Goal: Navigation & Orientation: Find specific page/section

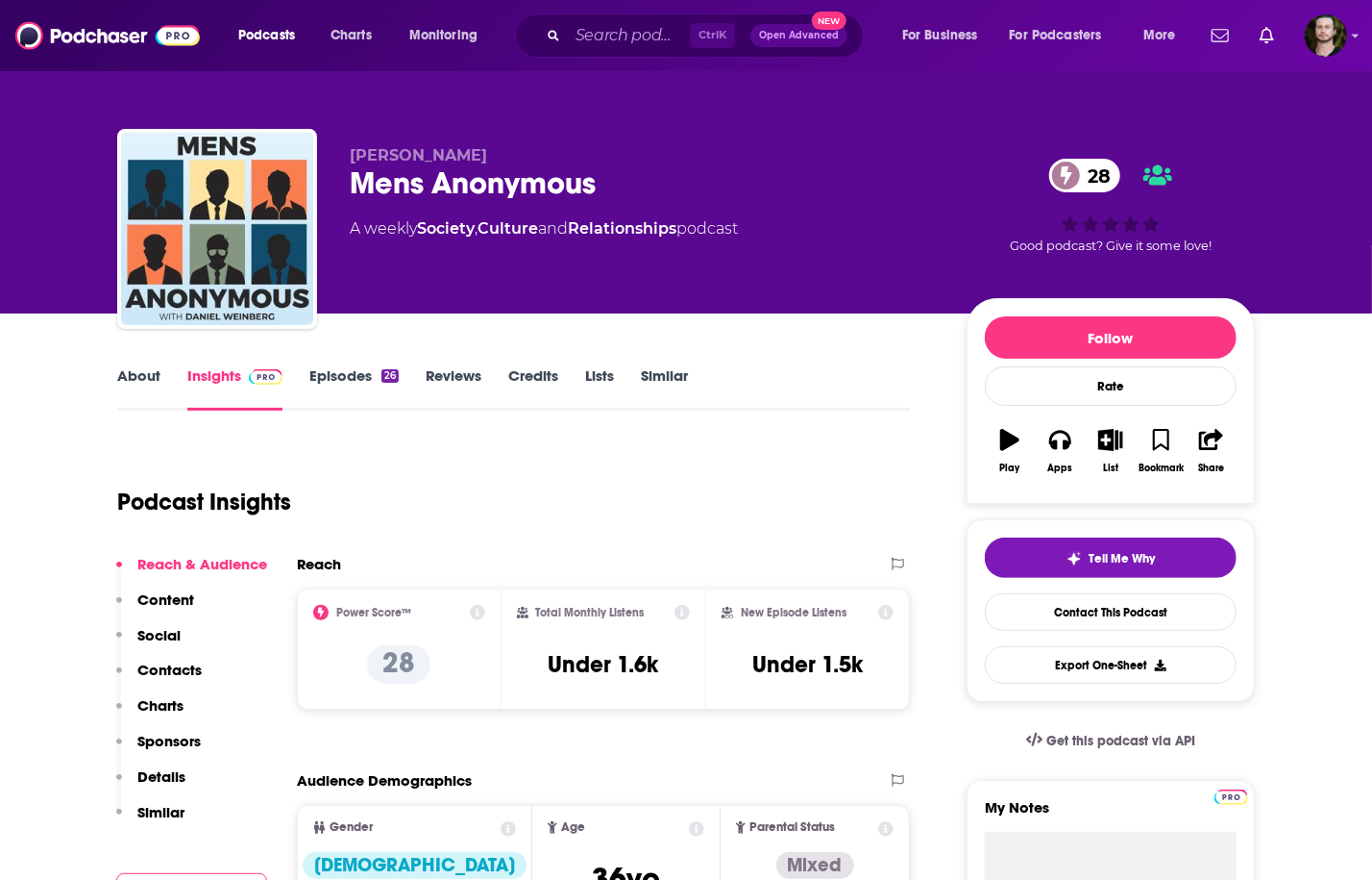
click at [346, 385] on link "Episodes 26" at bounding box center [354, 388] width 89 height 44
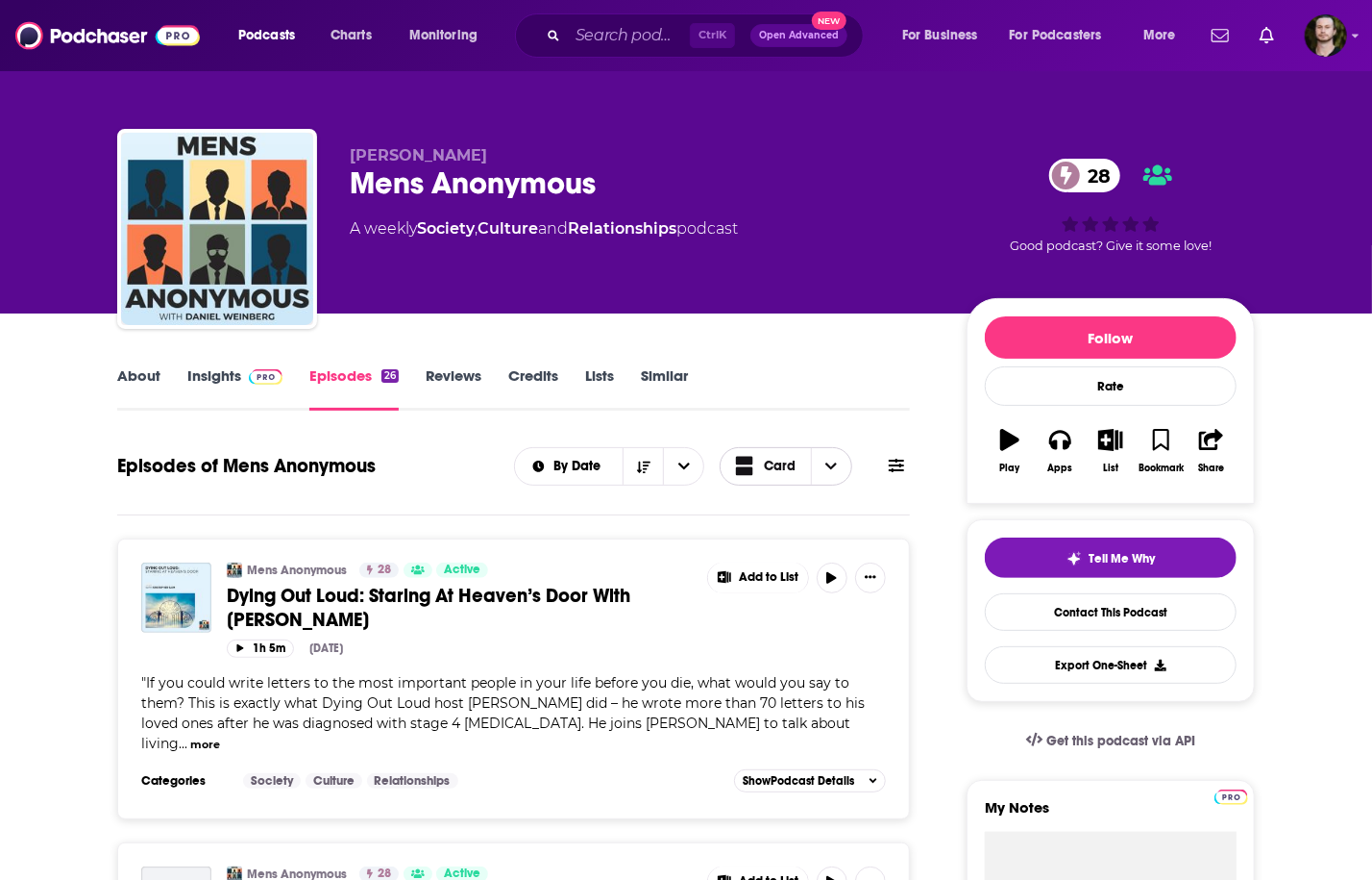
click at [792, 467] on span "Card" at bounding box center [780, 466] width 31 height 14
click at [803, 526] on div "Table" at bounding box center [786, 533] width 132 height 32
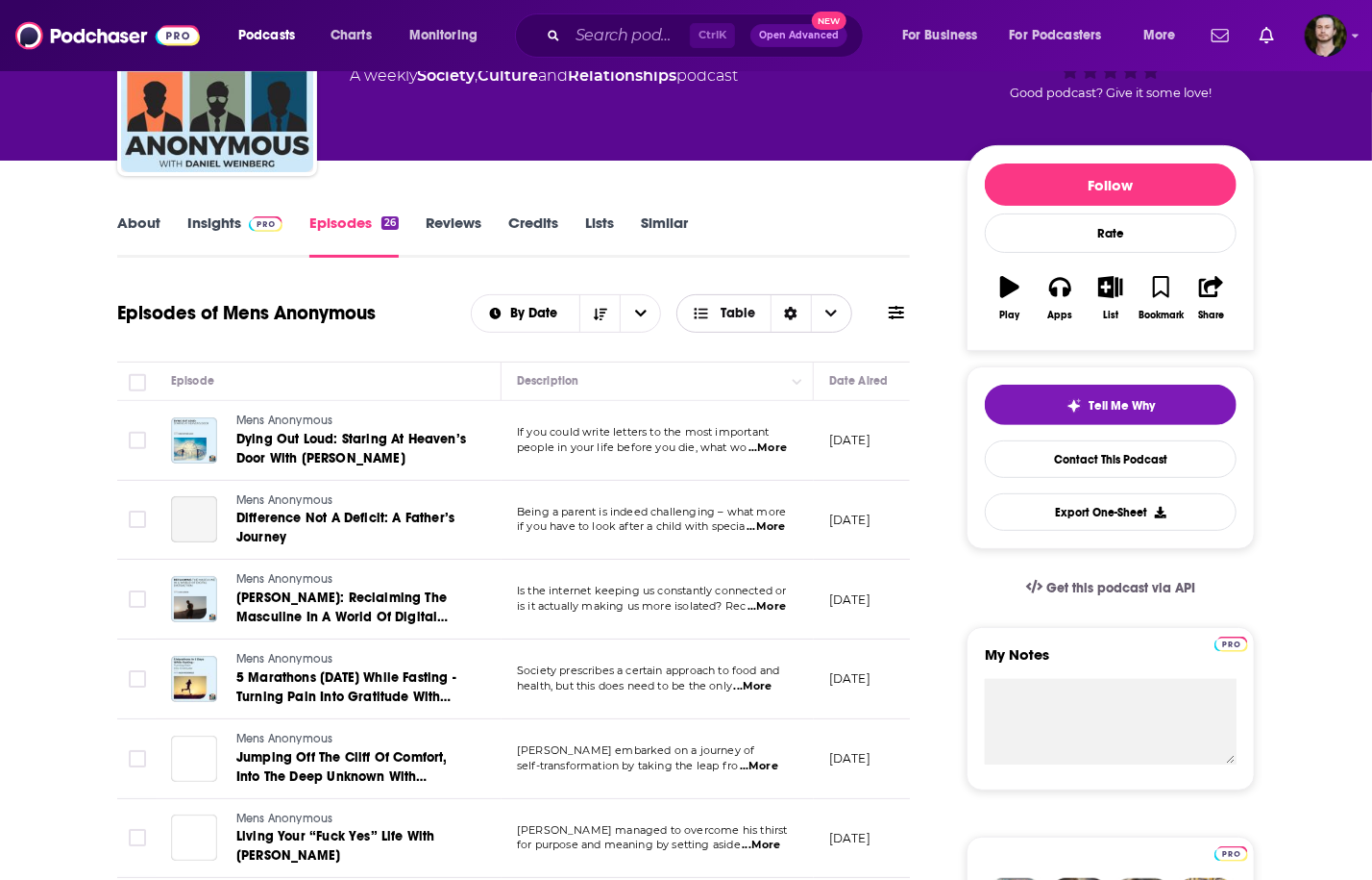
scroll to position [154, 0]
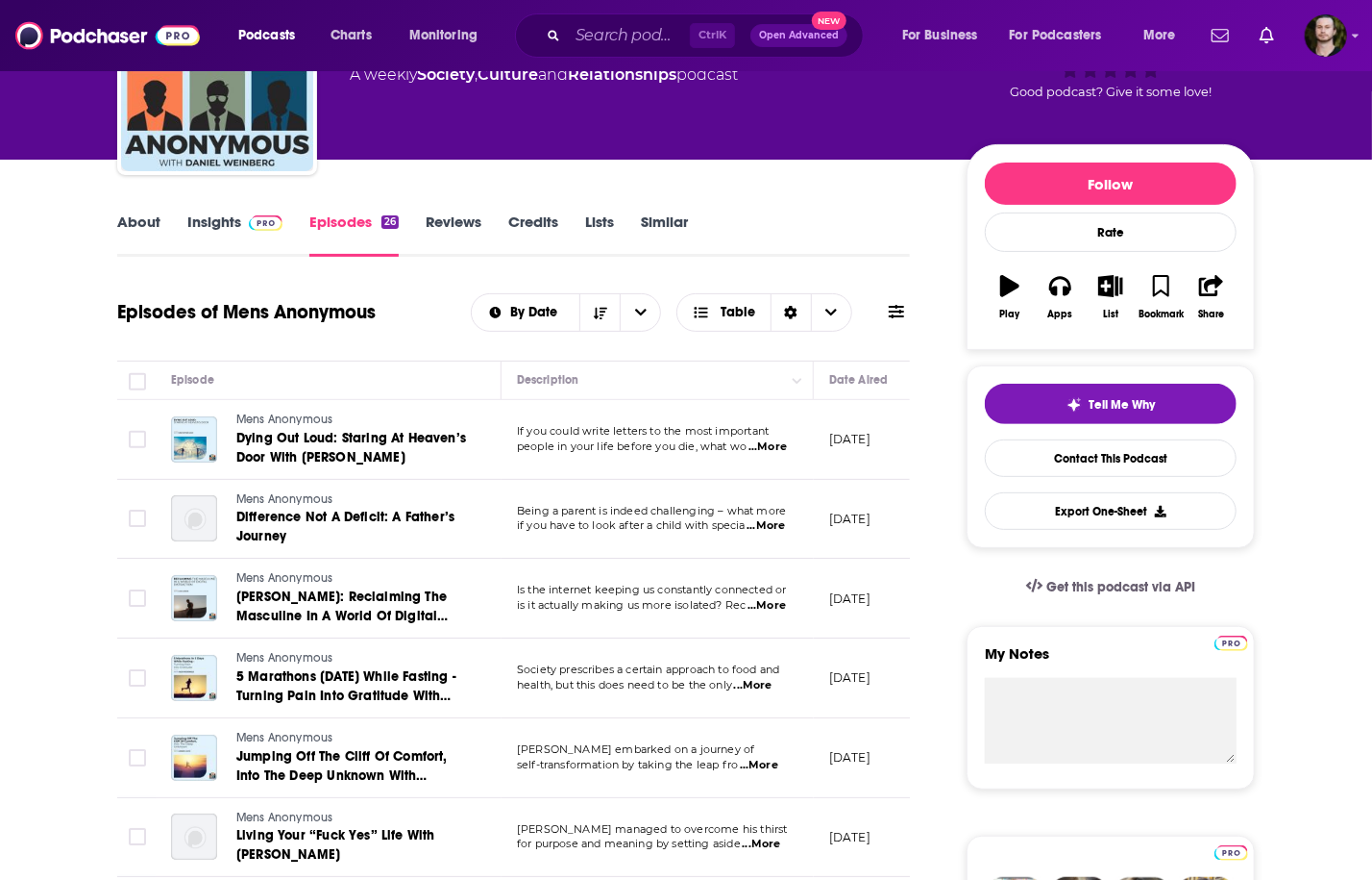
click at [767, 448] on span "...More" at bounding box center [767, 447] width 38 height 16
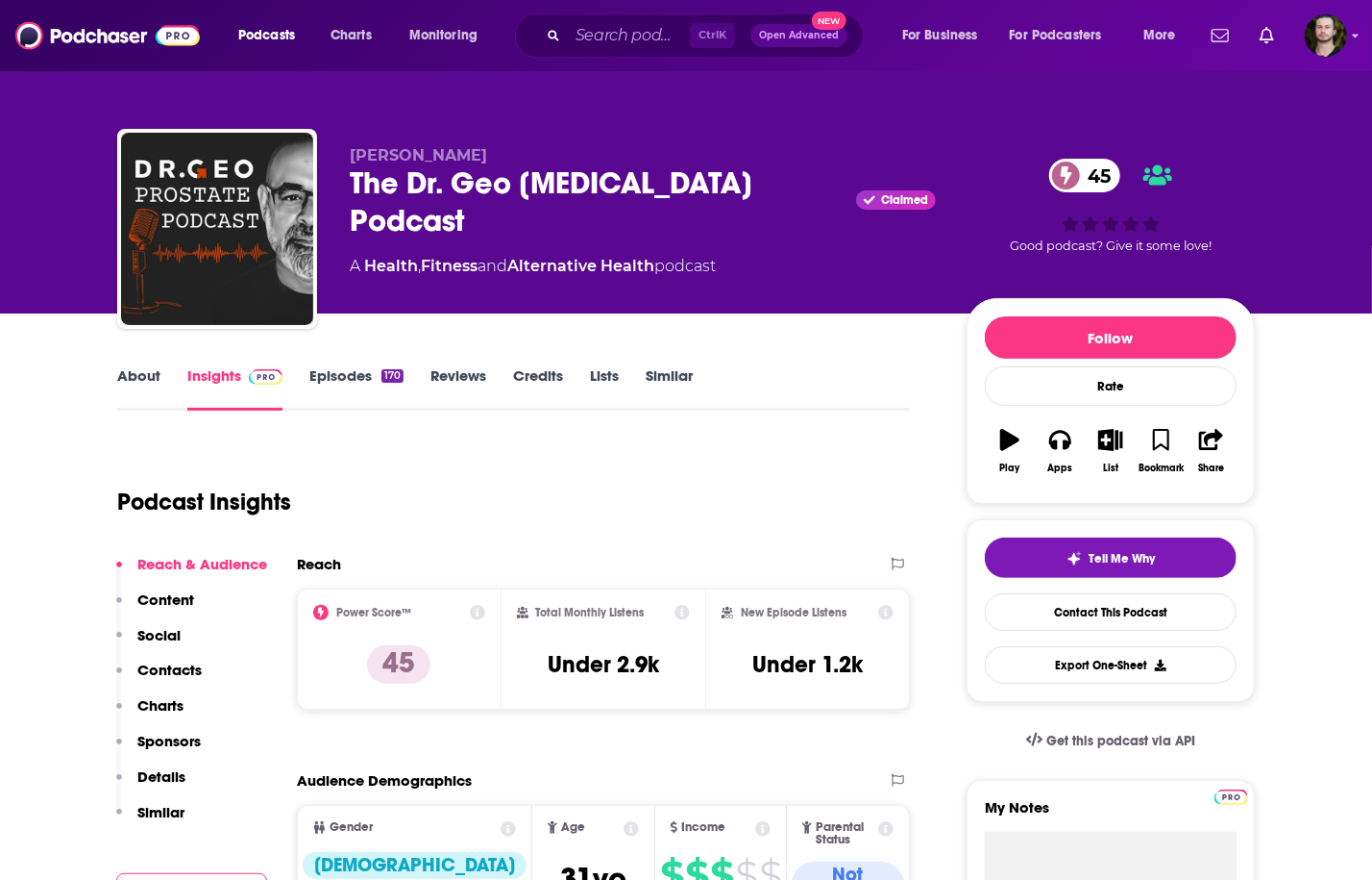
click at [370, 382] on link "Episodes 170" at bounding box center [357, 388] width 94 height 44
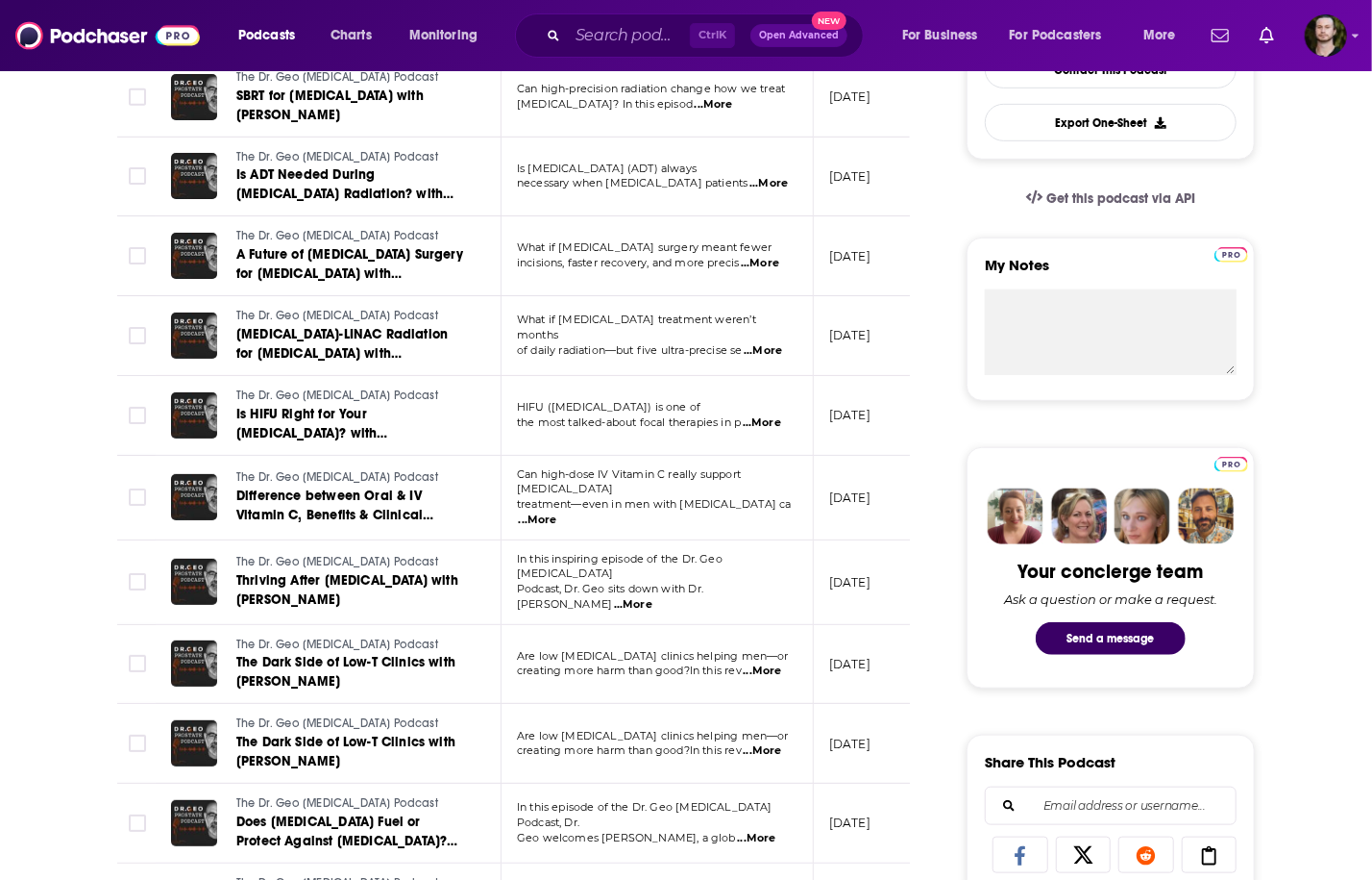
scroll to position [693, 0]
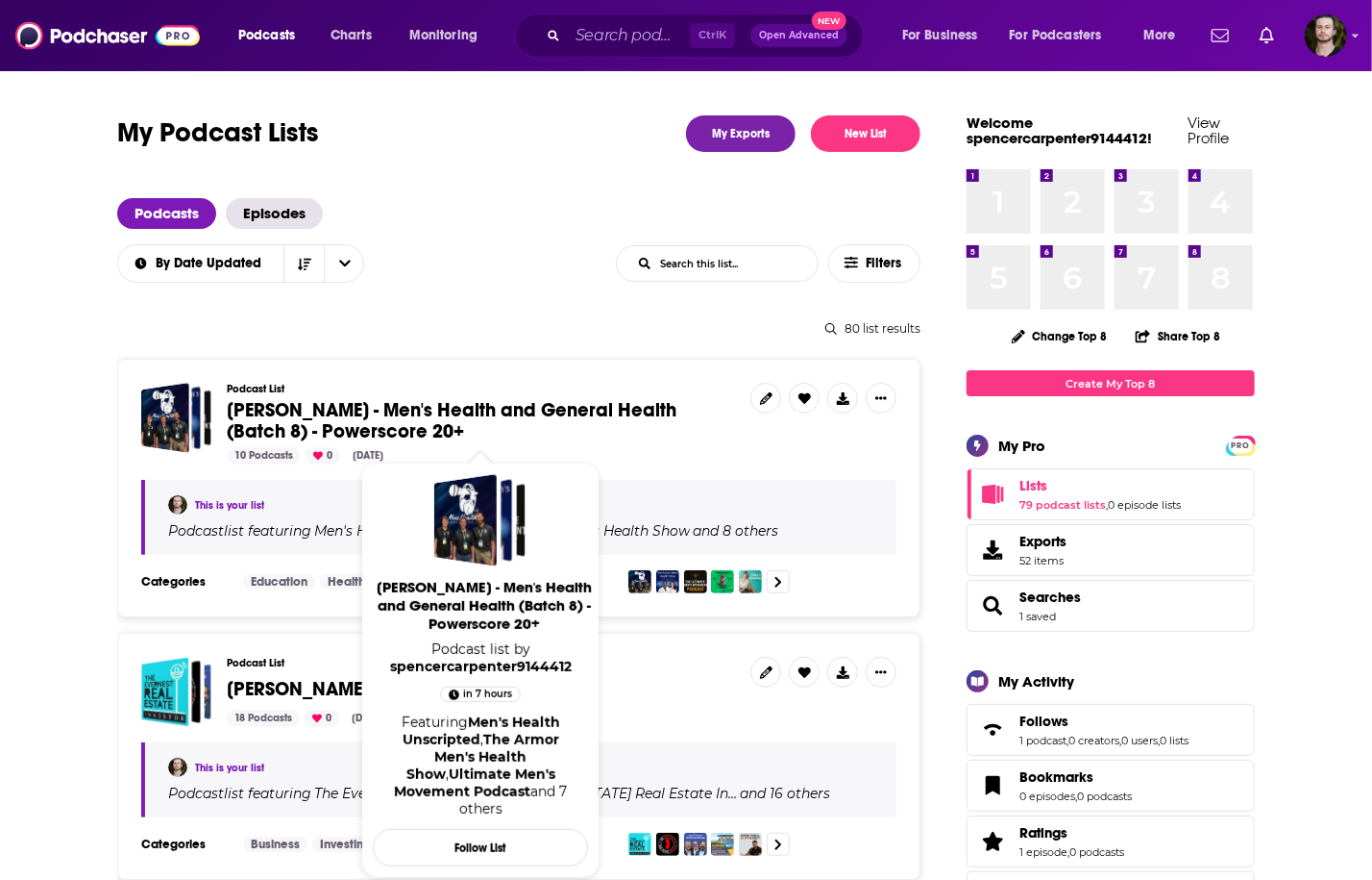
click at [494, 408] on span "[PERSON_NAME] - Men's Health and General Health (Batch 8) - Powerscore 20+" at bounding box center [451, 421] width 450 height 45
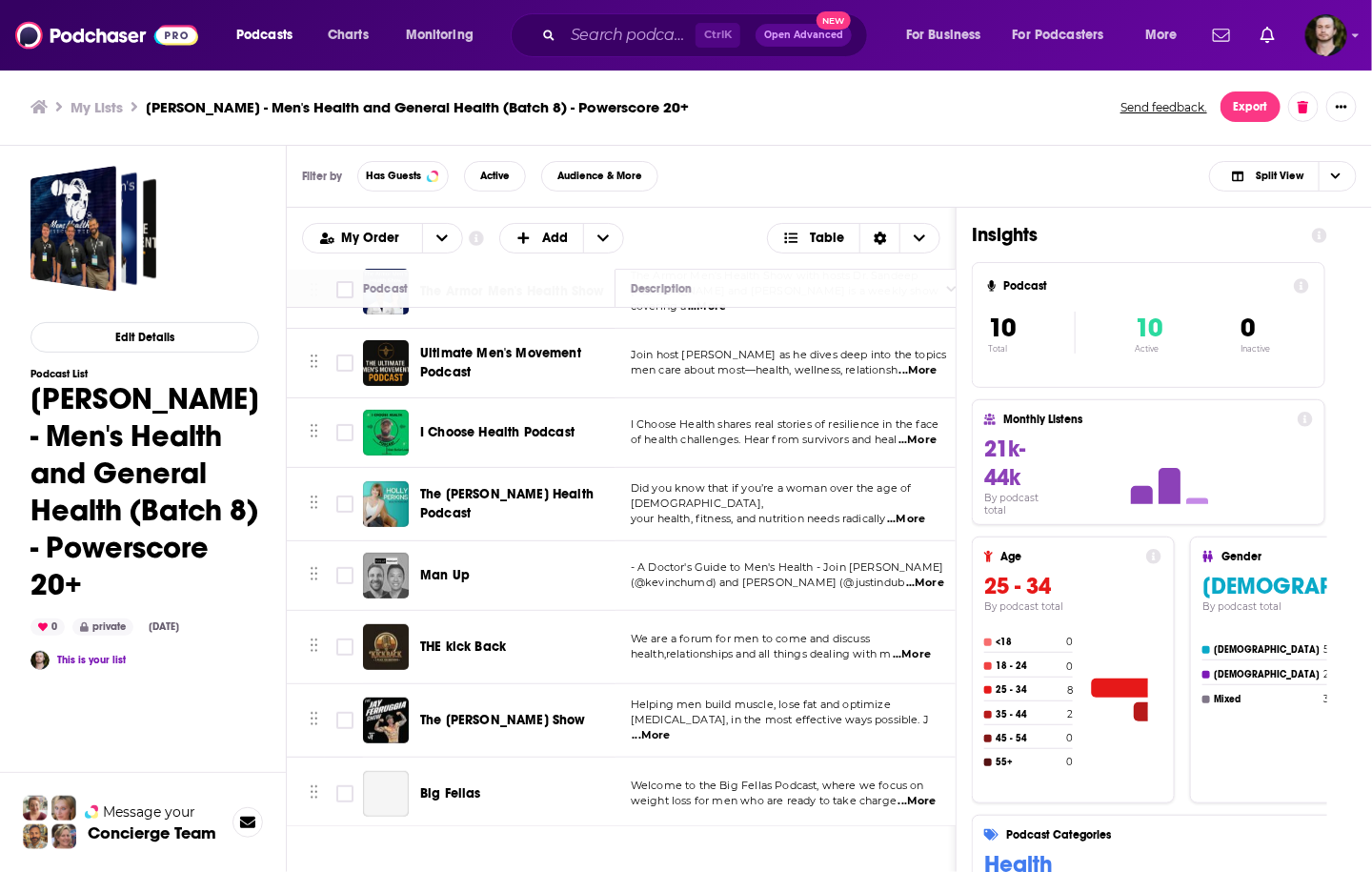
scroll to position [211, 0]
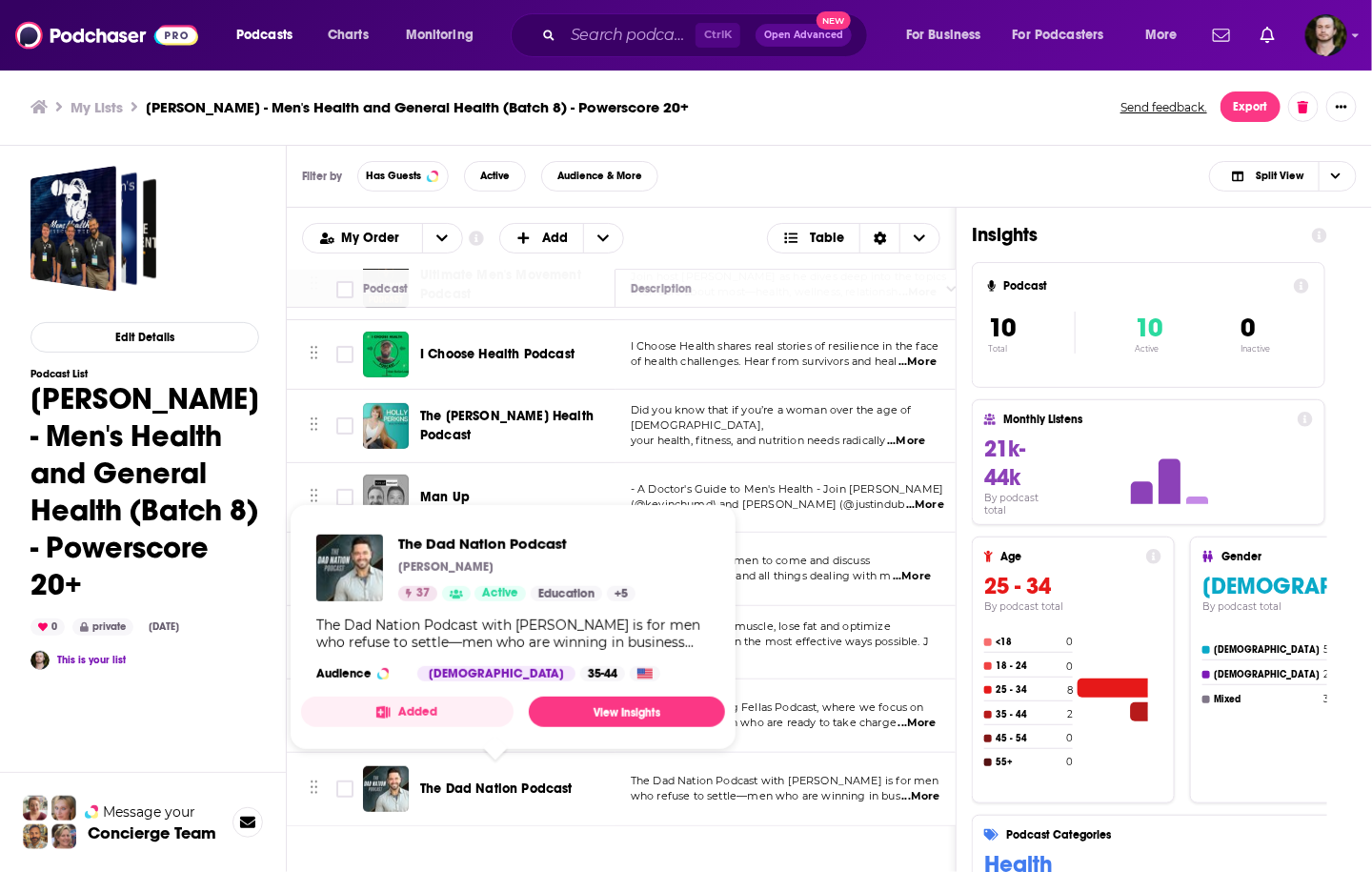
click at [438, 711] on button "Added" at bounding box center [407, 711] width 213 height 30
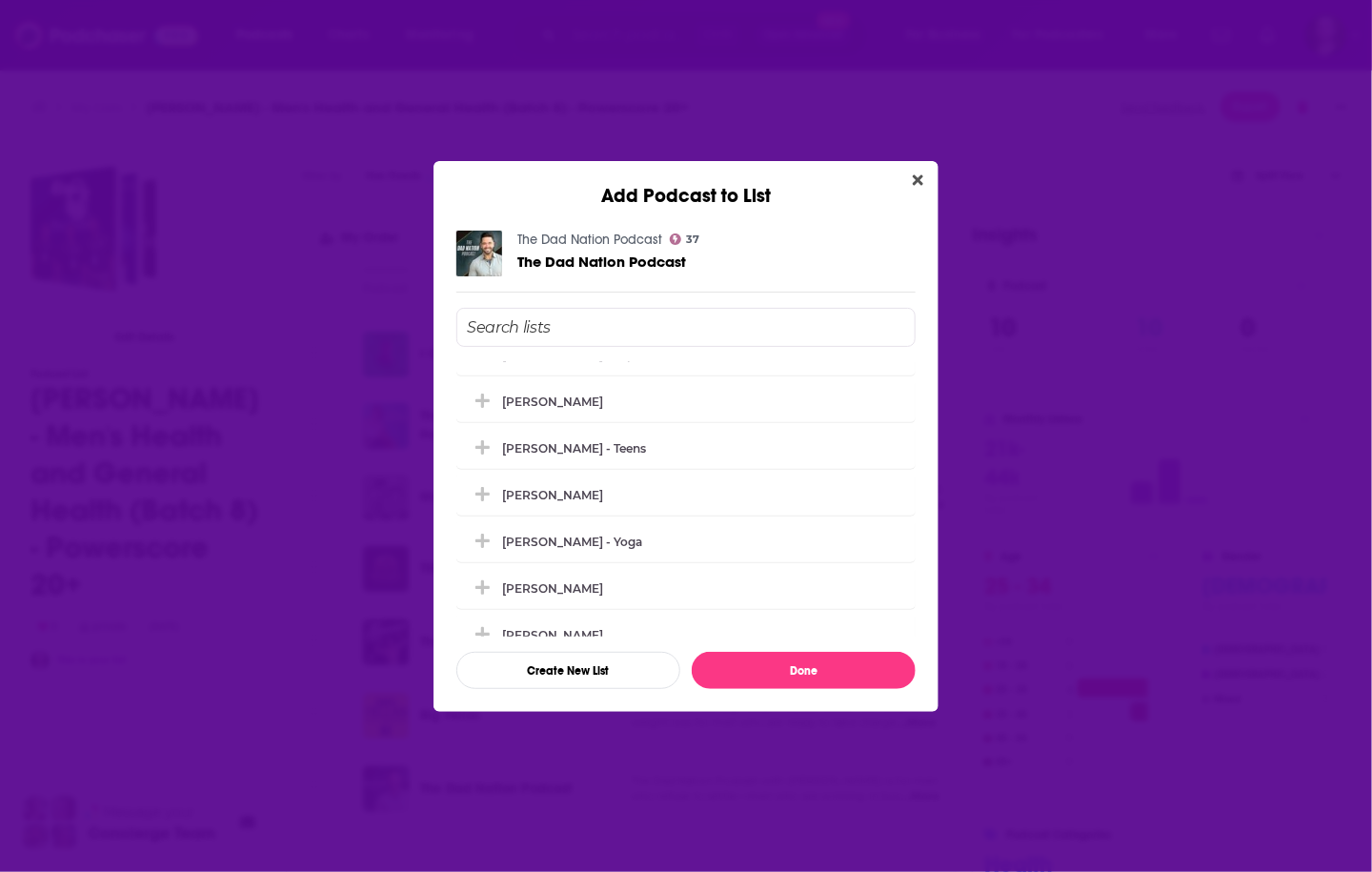
scroll to position [3559, 0]
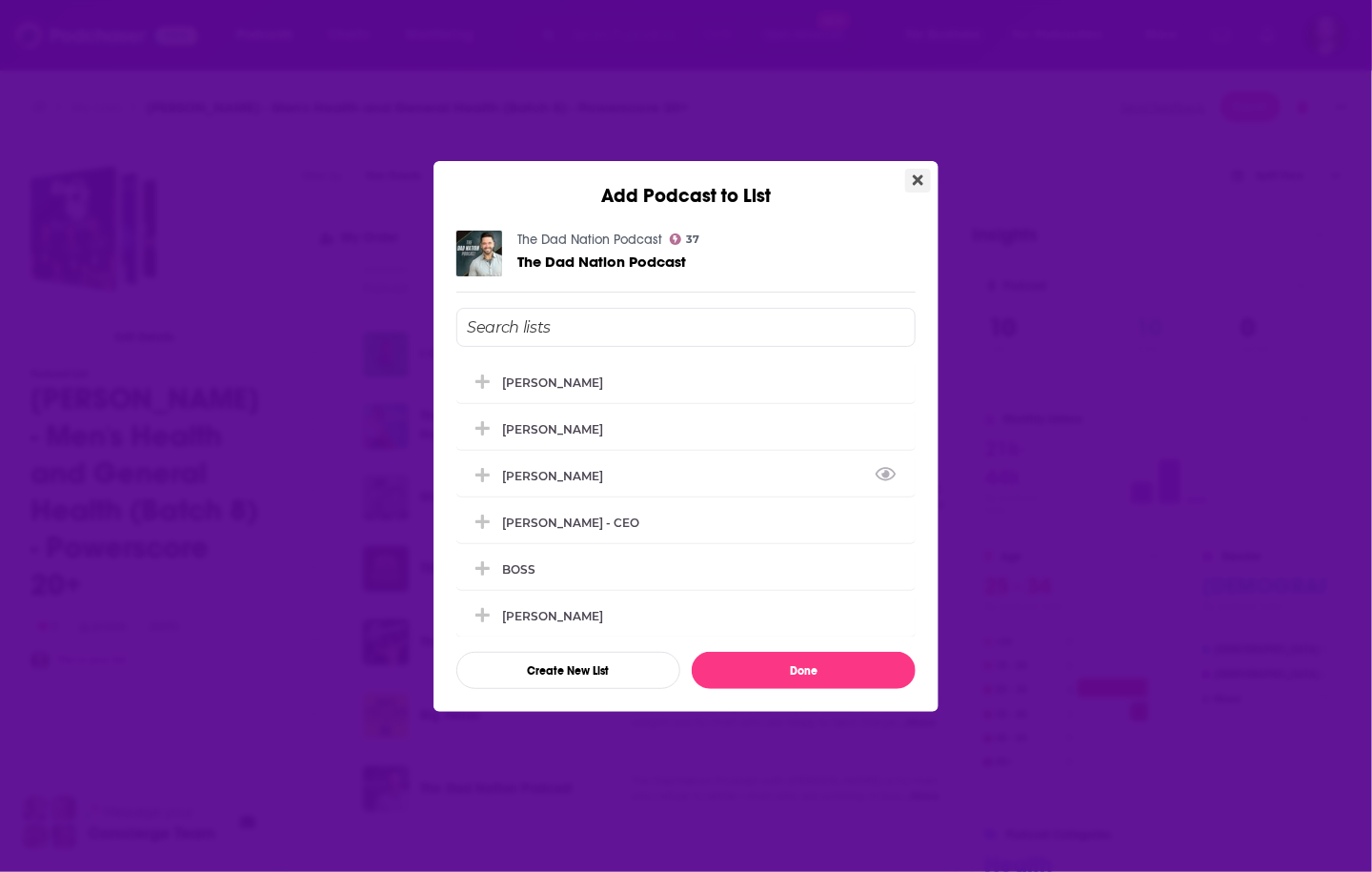
click at [923, 179] on icon "Close" at bounding box center [918, 180] width 11 height 16
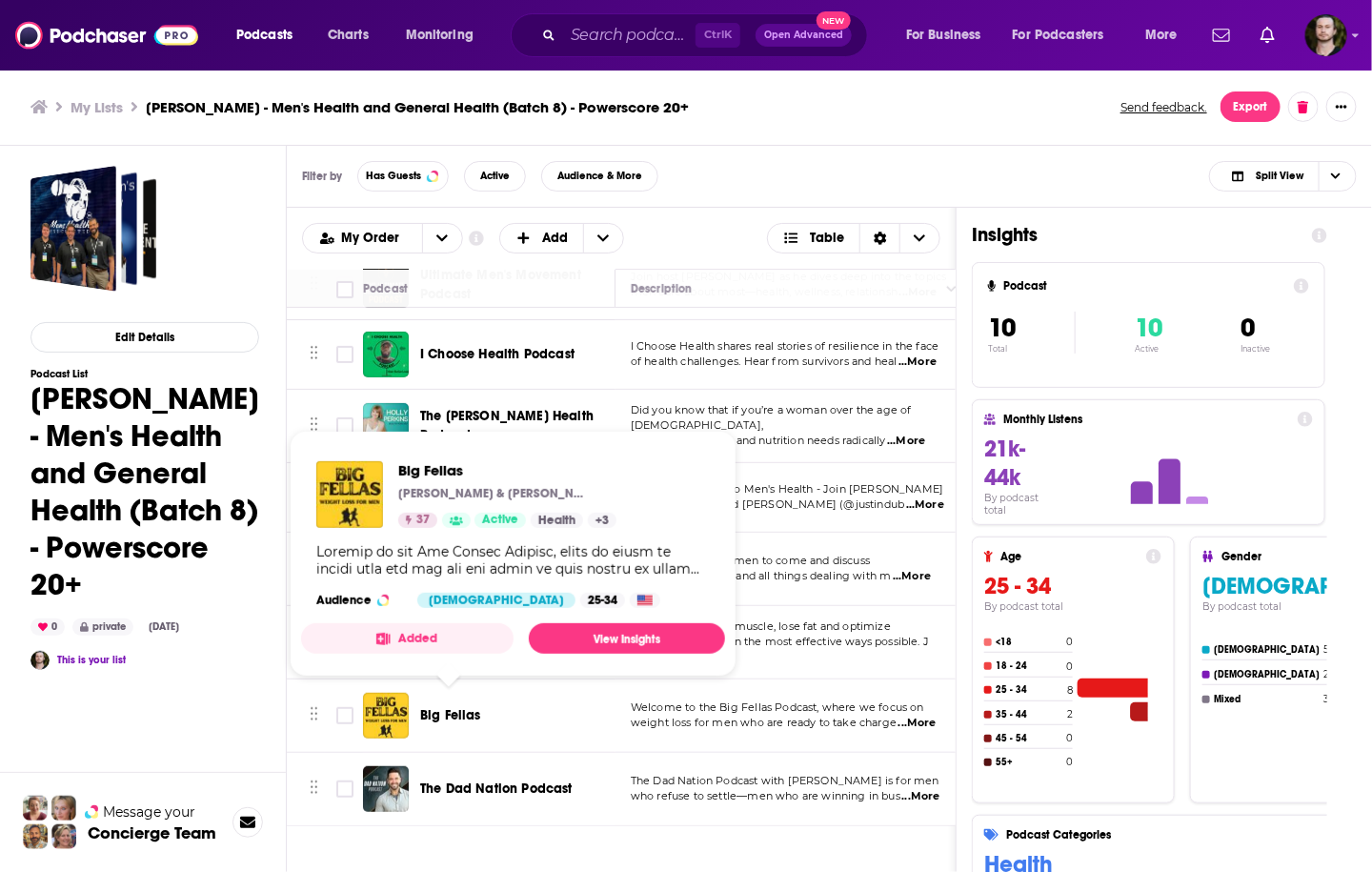
click at [454, 641] on button "Added" at bounding box center [407, 638] width 213 height 30
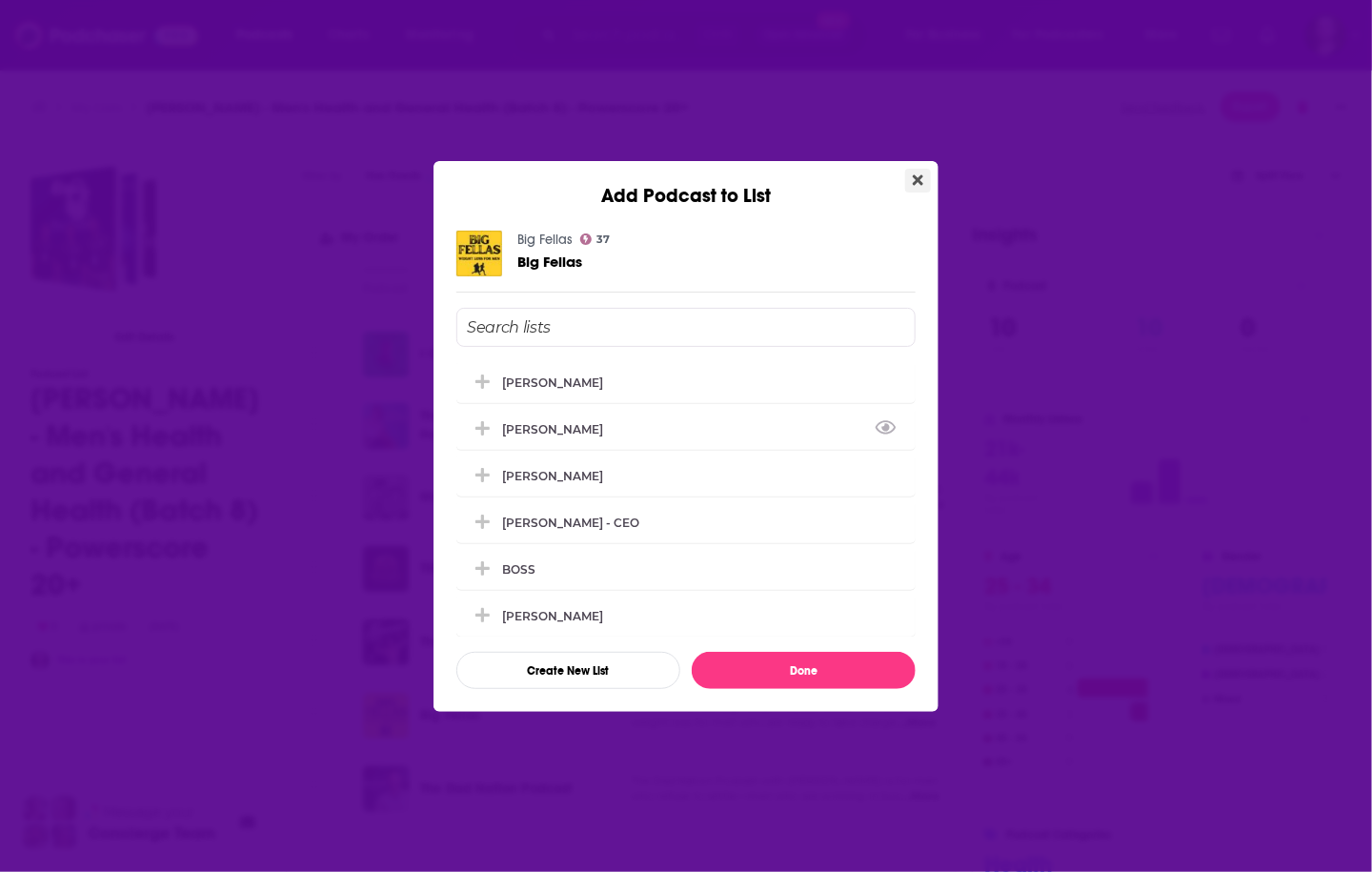
click at [923, 186] on icon "Close" at bounding box center [918, 180] width 11 height 16
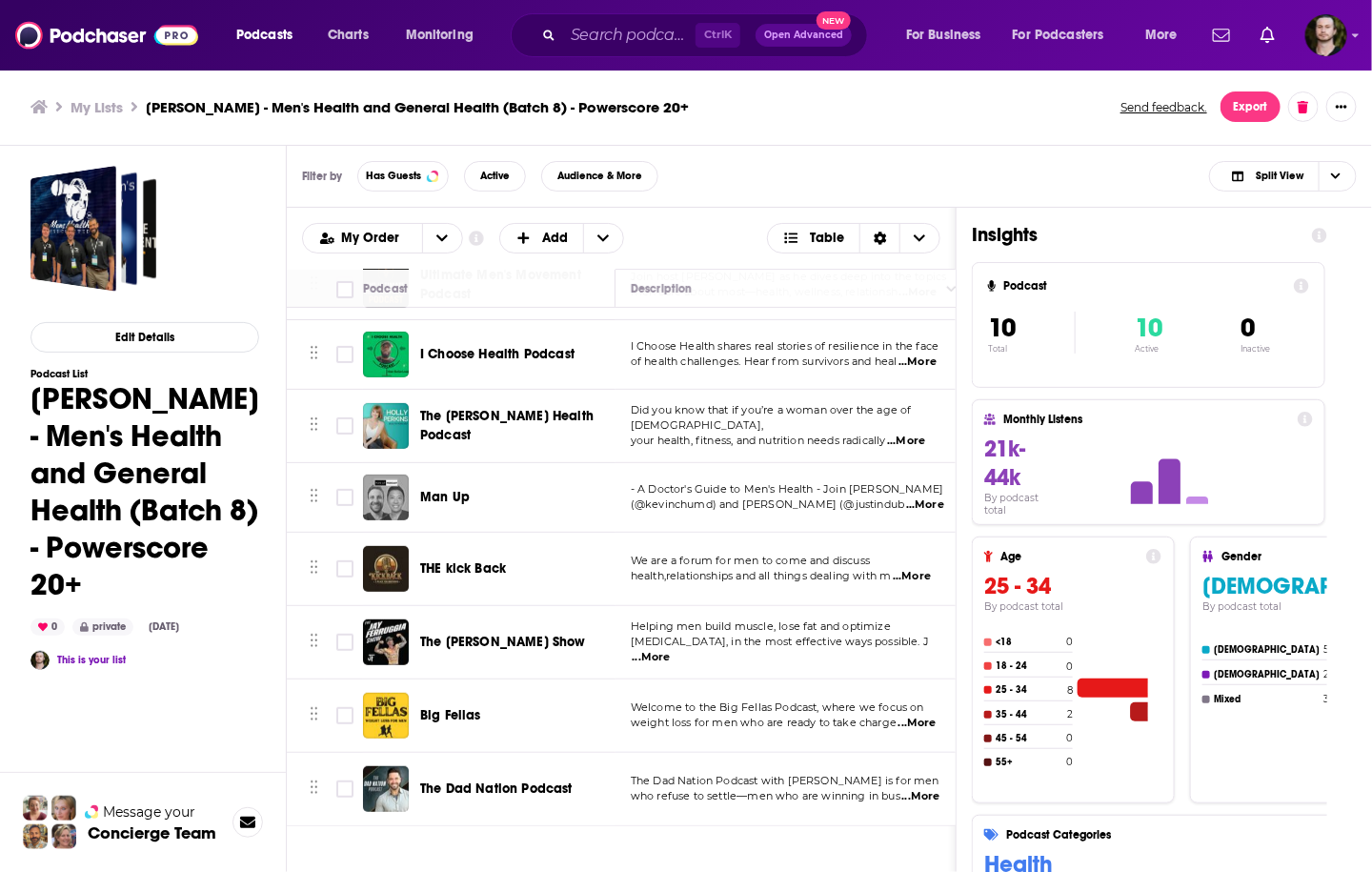
click at [505, 634] on span "The [PERSON_NAME] Show" at bounding box center [503, 642] width 166 height 17
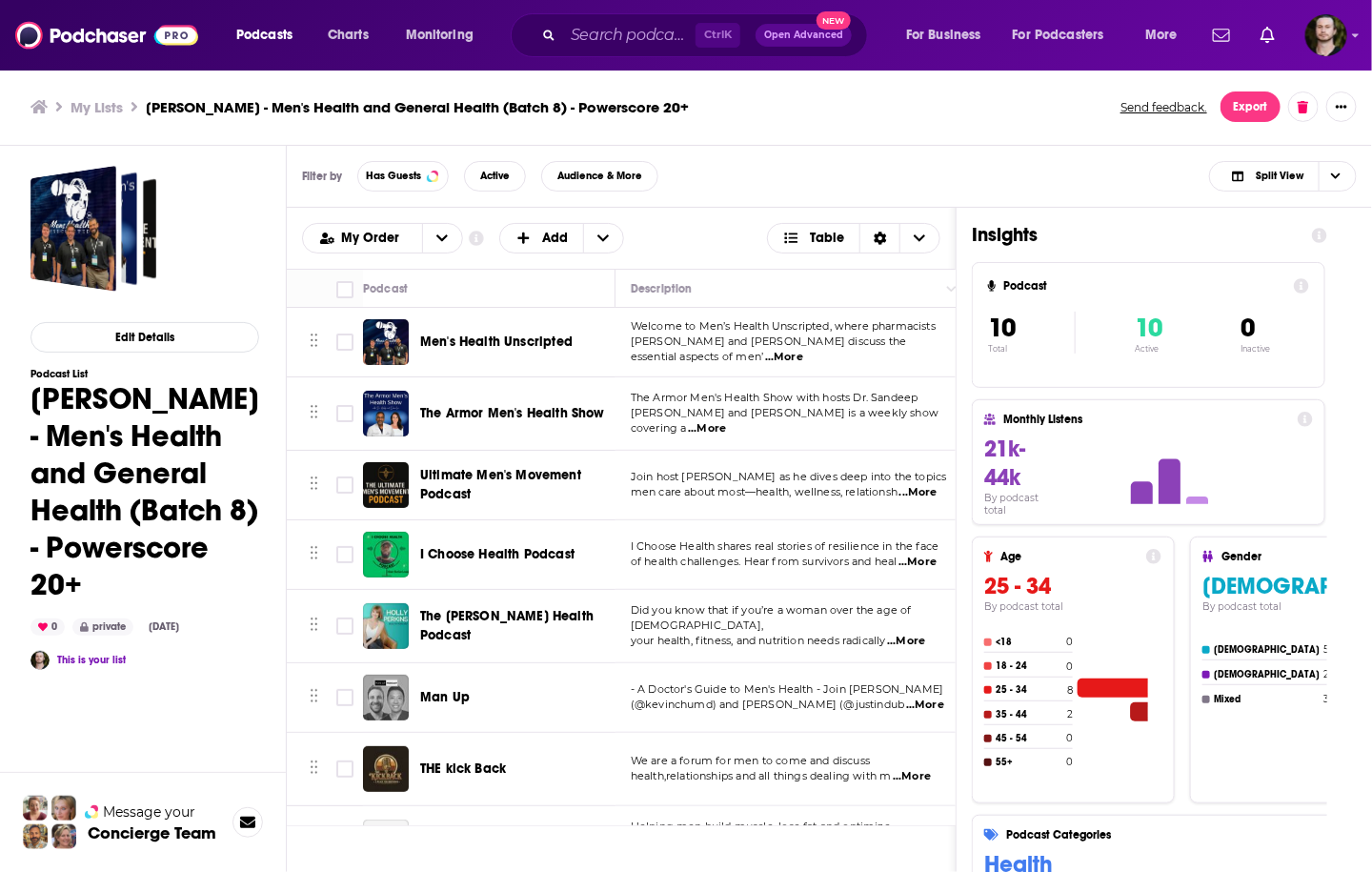
scroll to position [211, 0]
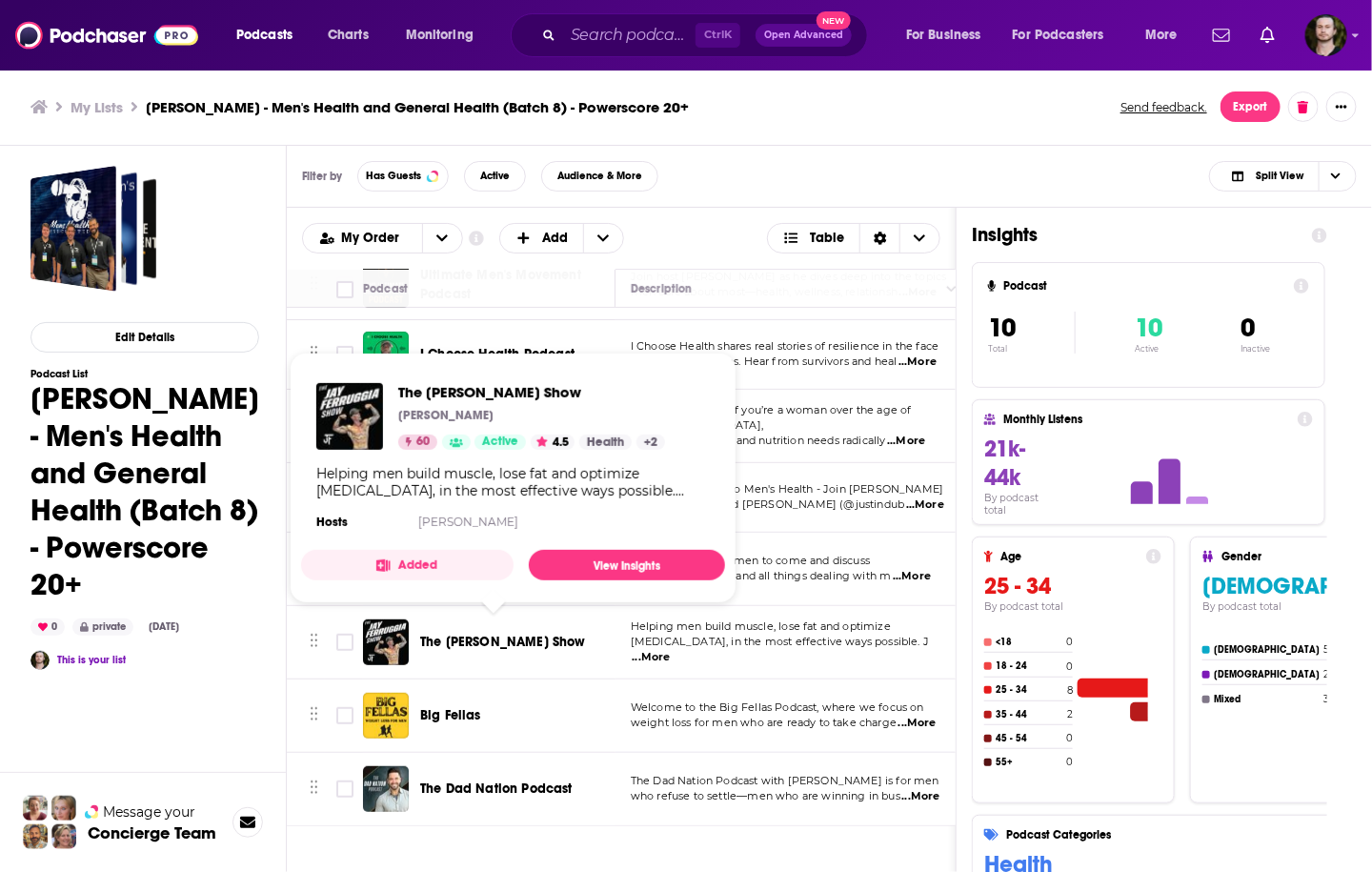
click at [409, 565] on button "Added" at bounding box center [407, 564] width 213 height 30
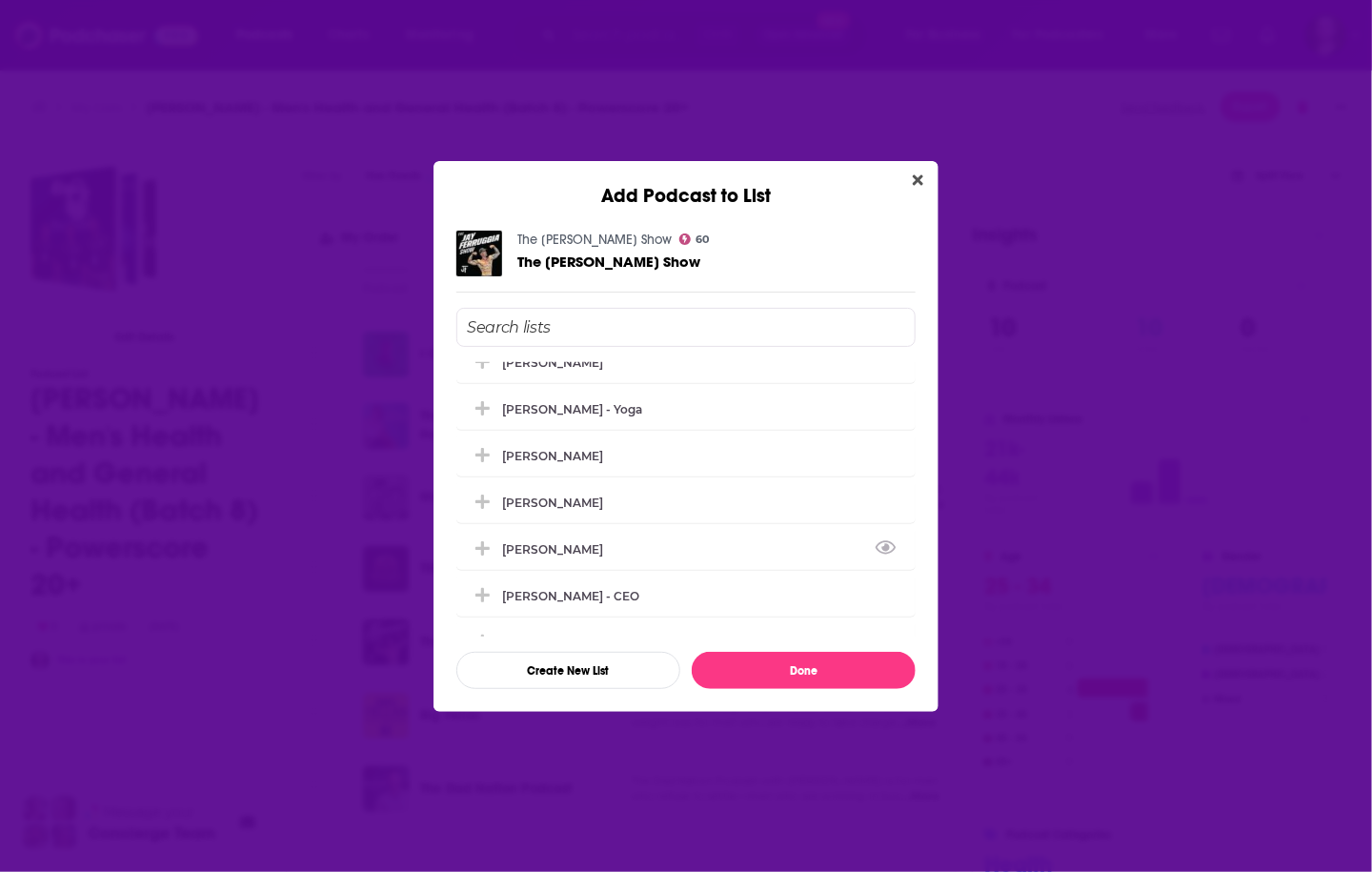
scroll to position [3559, 0]
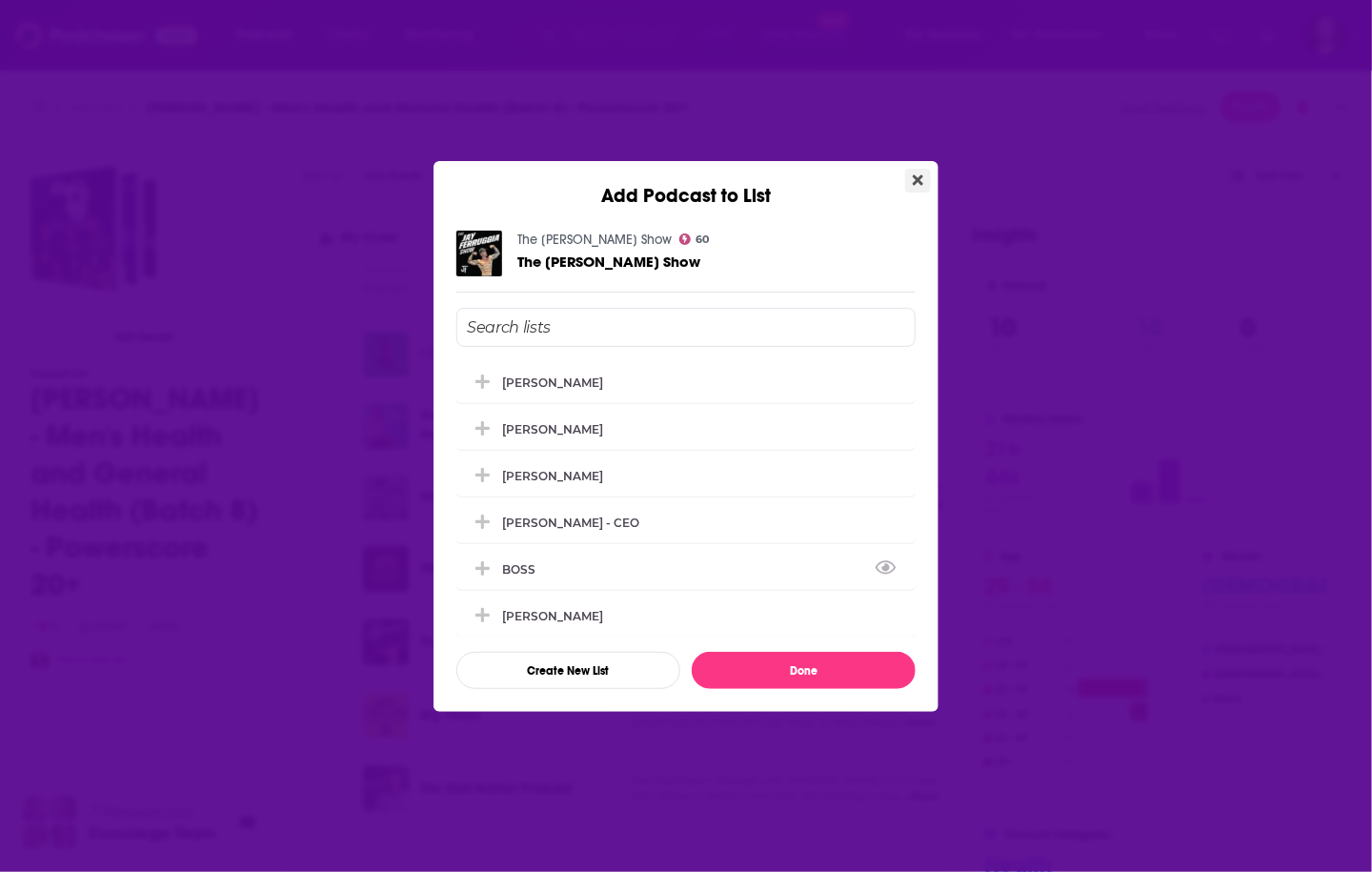
click at [916, 187] on icon "Close" at bounding box center [918, 180] width 11 height 16
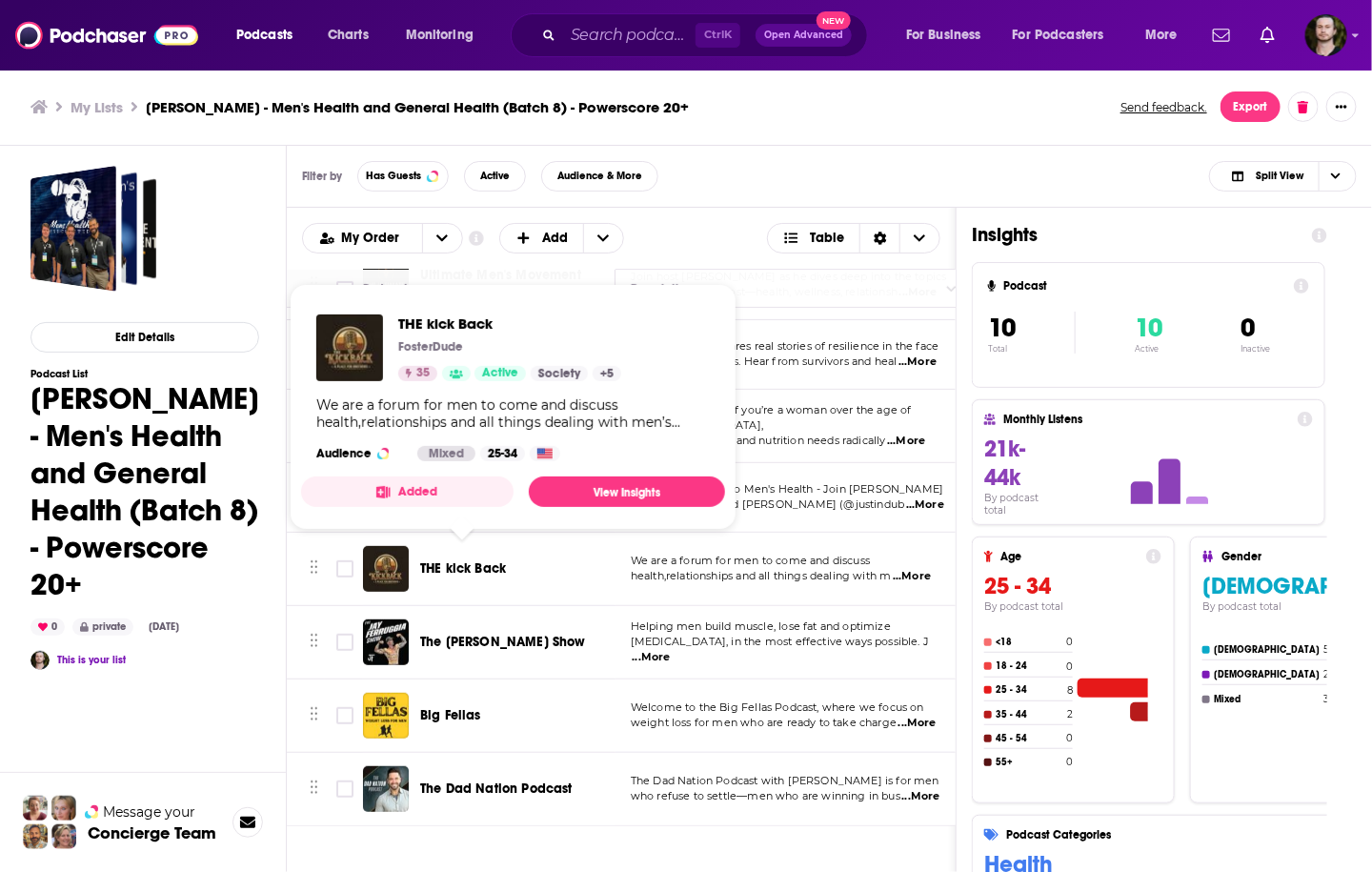
click at [481, 498] on button "Added" at bounding box center [407, 491] width 213 height 30
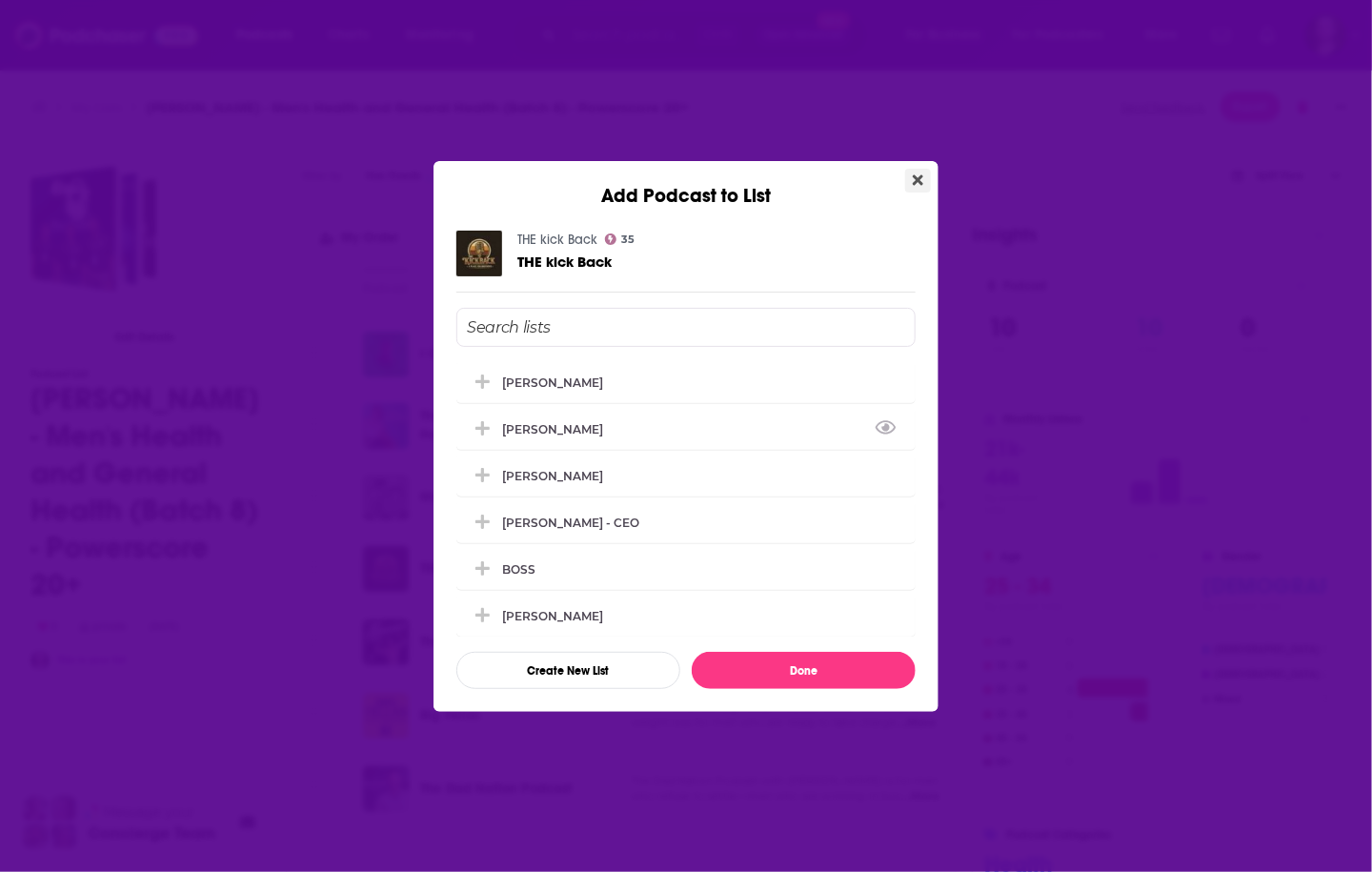
click at [917, 177] on icon "Close" at bounding box center [918, 179] width 11 height 11
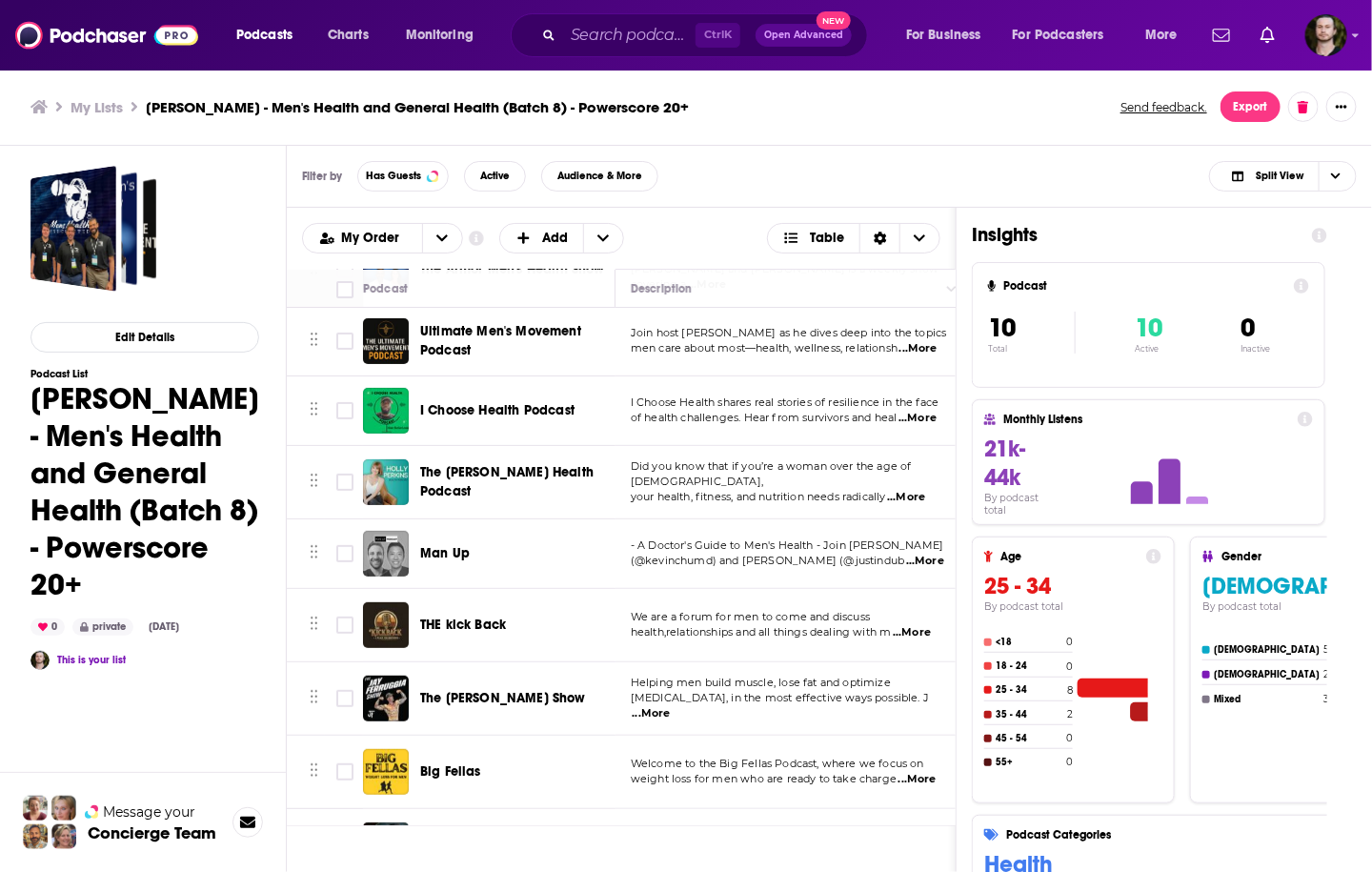
scroll to position [58, 0]
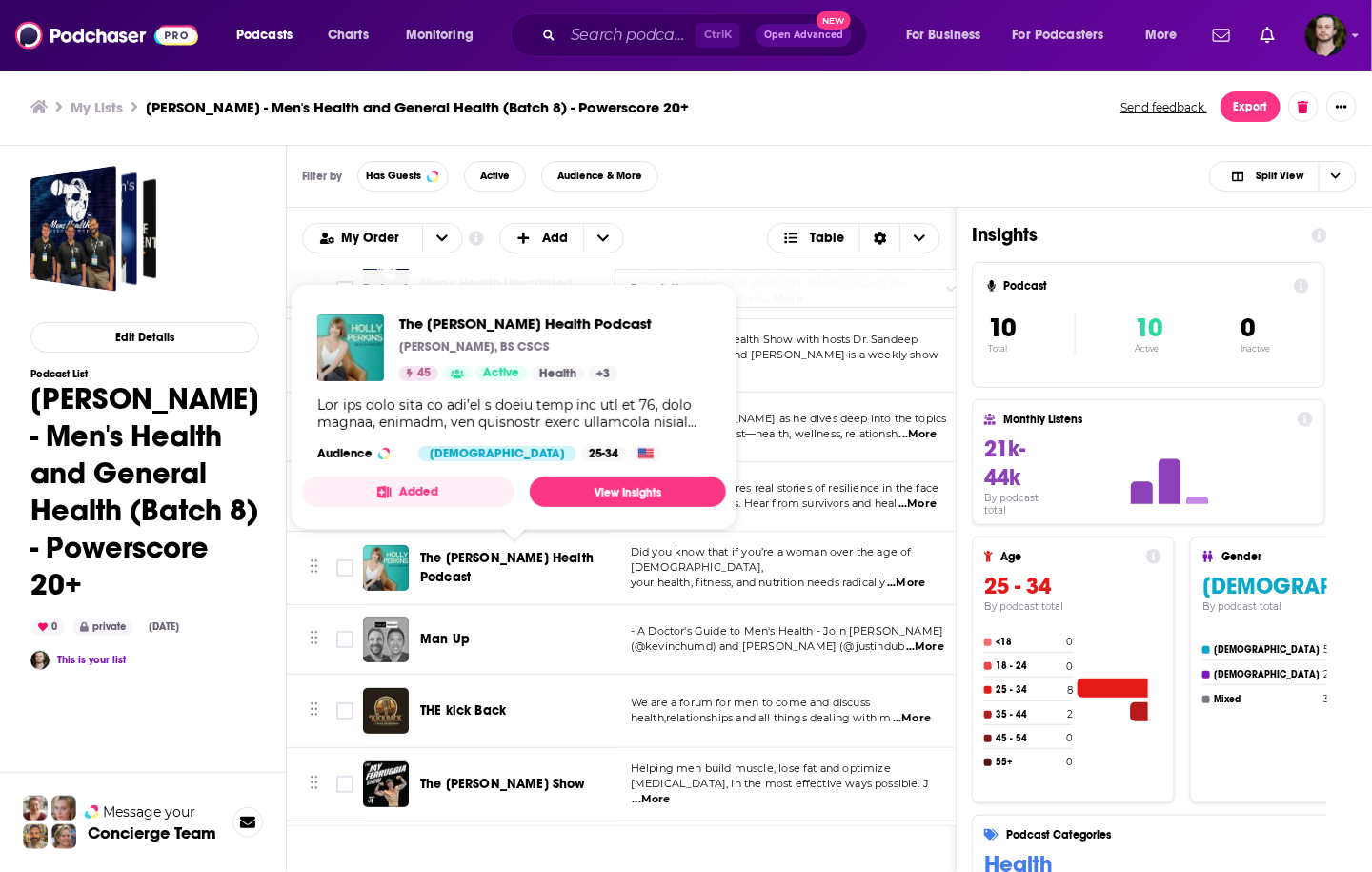
click at [466, 489] on button "Added" at bounding box center [408, 491] width 213 height 30
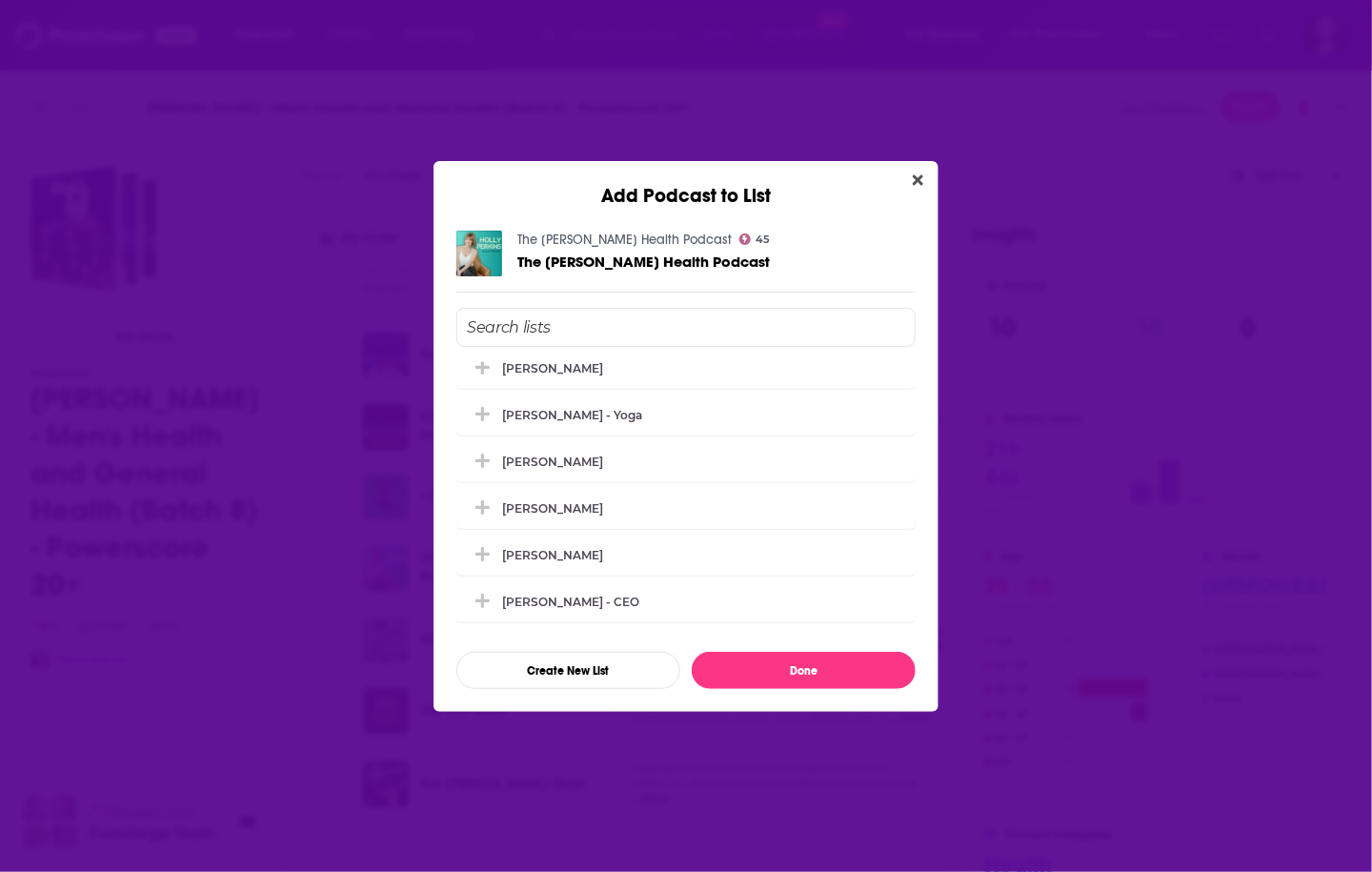
scroll to position [3559, 0]
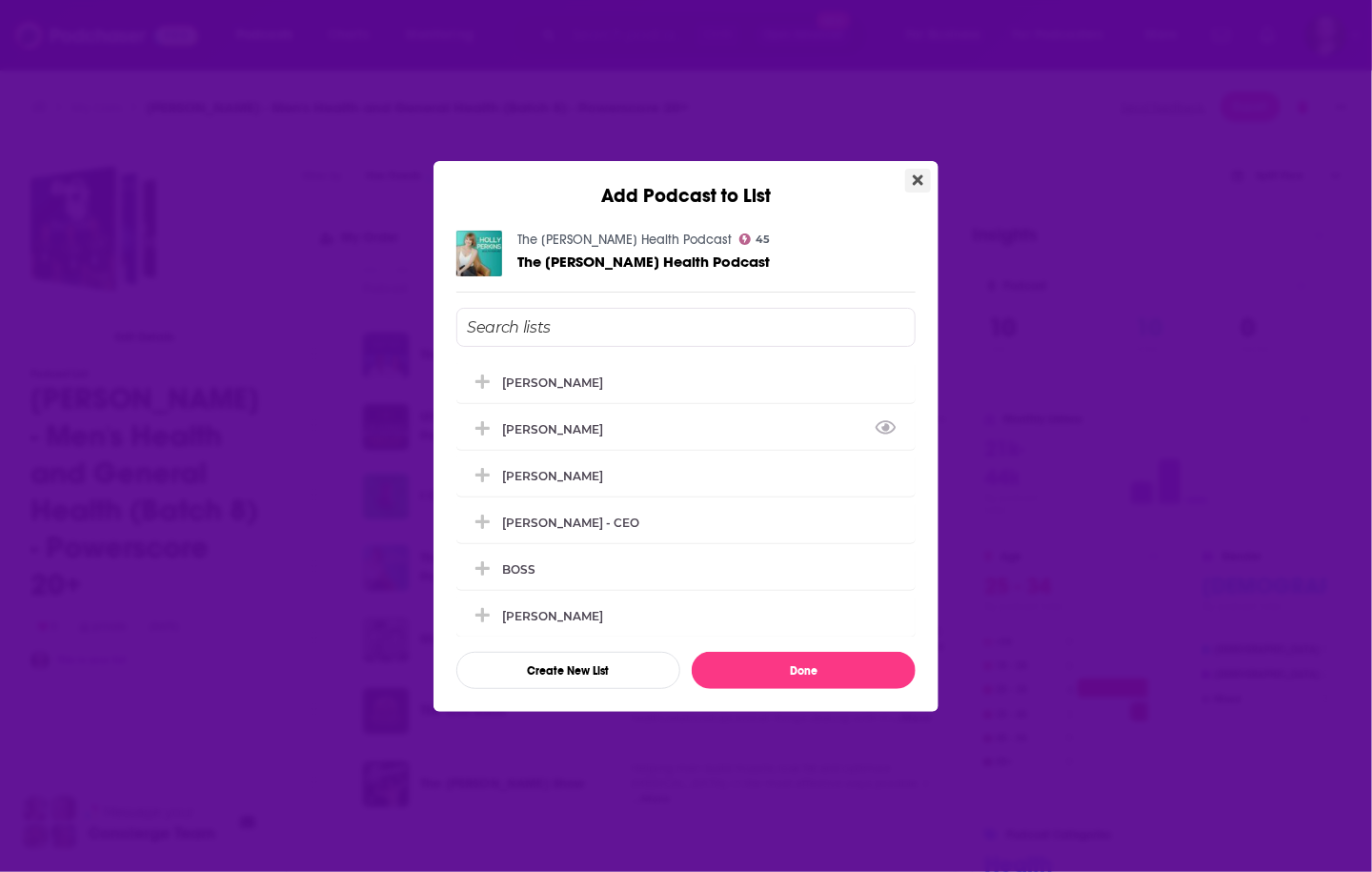
click at [922, 185] on icon "Close" at bounding box center [918, 179] width 11 height 11
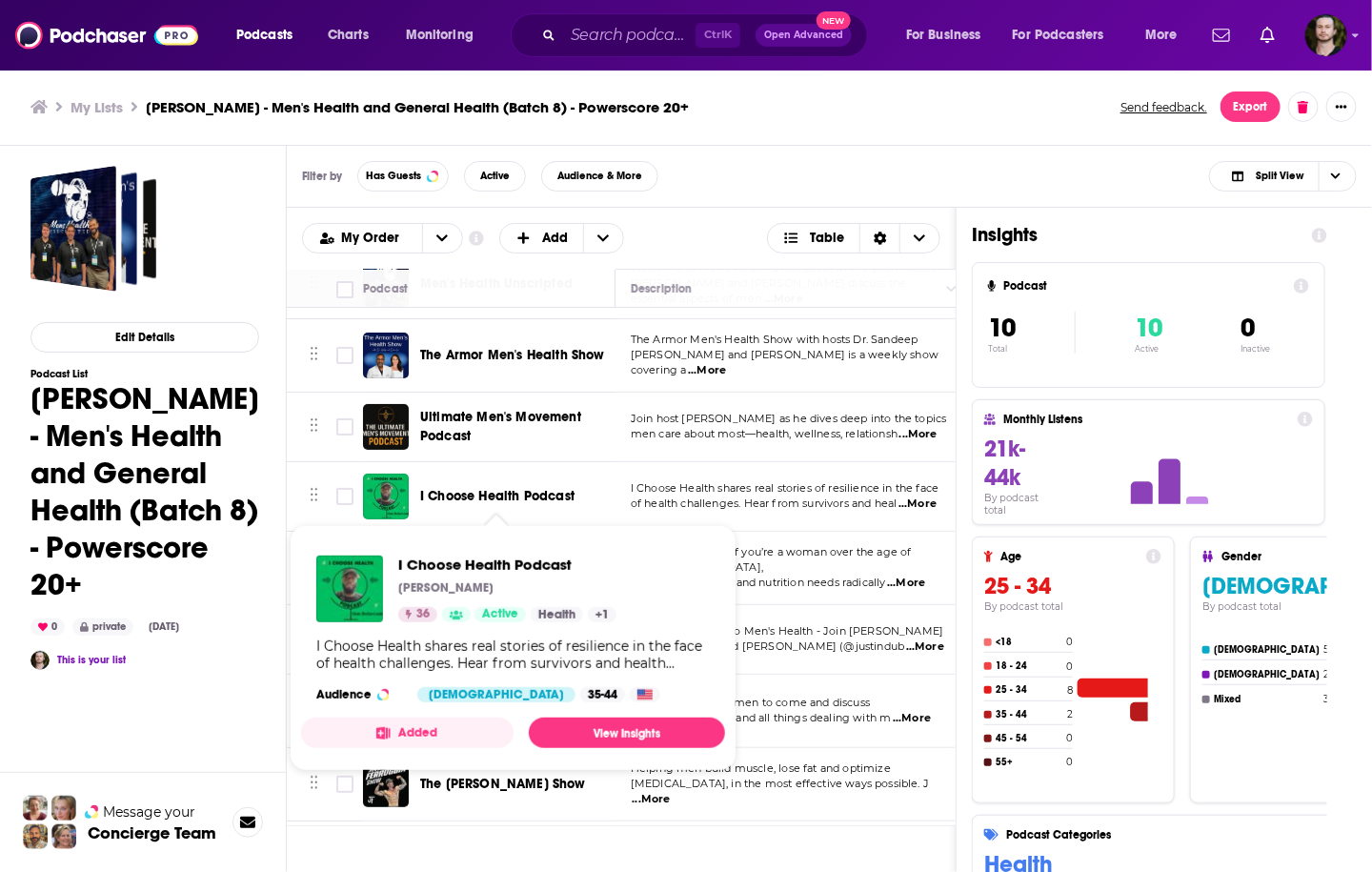
click at [427, 728] on button "Added" at bounding box center [407, 732] width 213 height 30
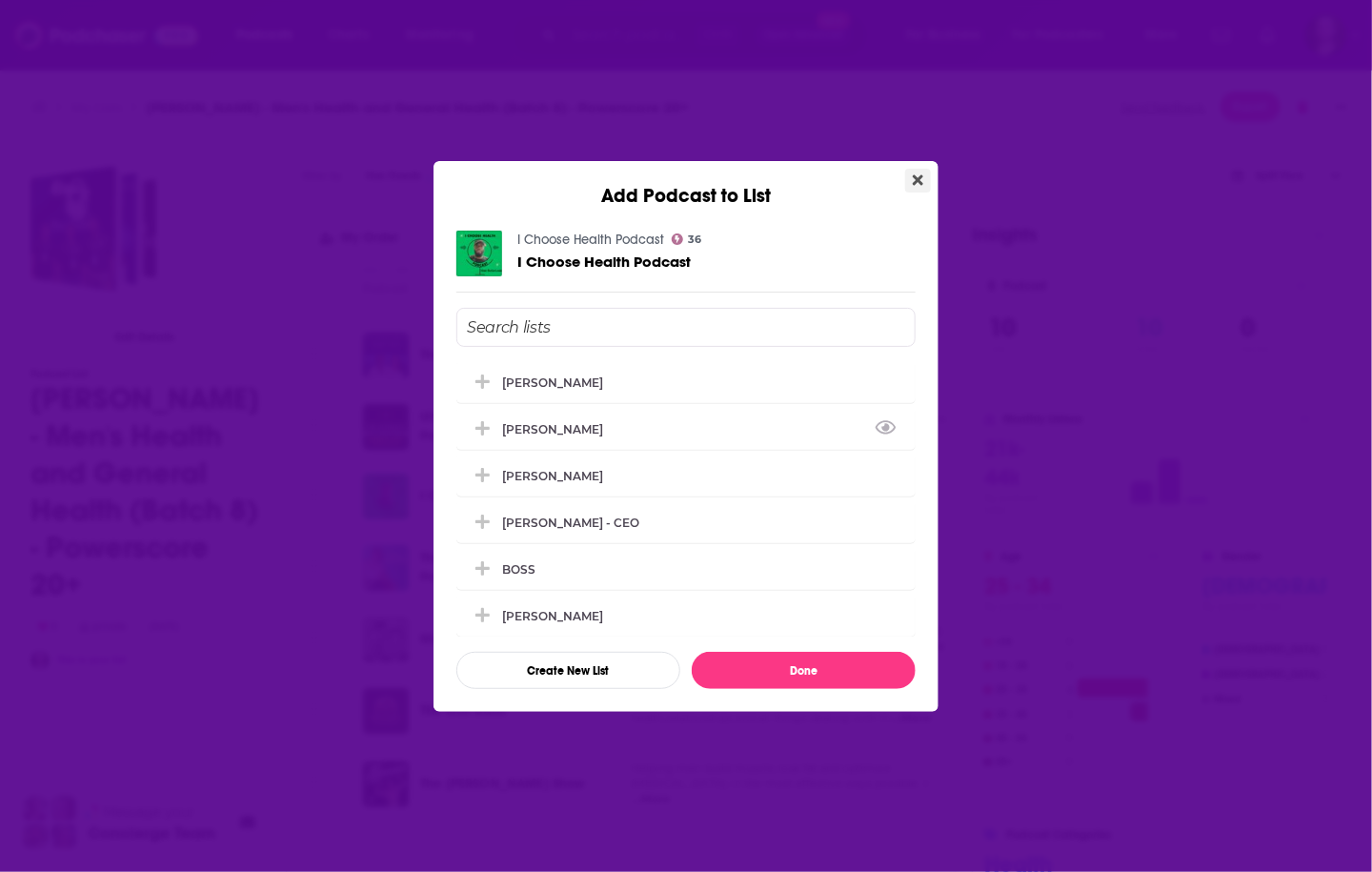
click at [918, 171] on button "Close" at bounding box center [918, 180] width 25 height 23
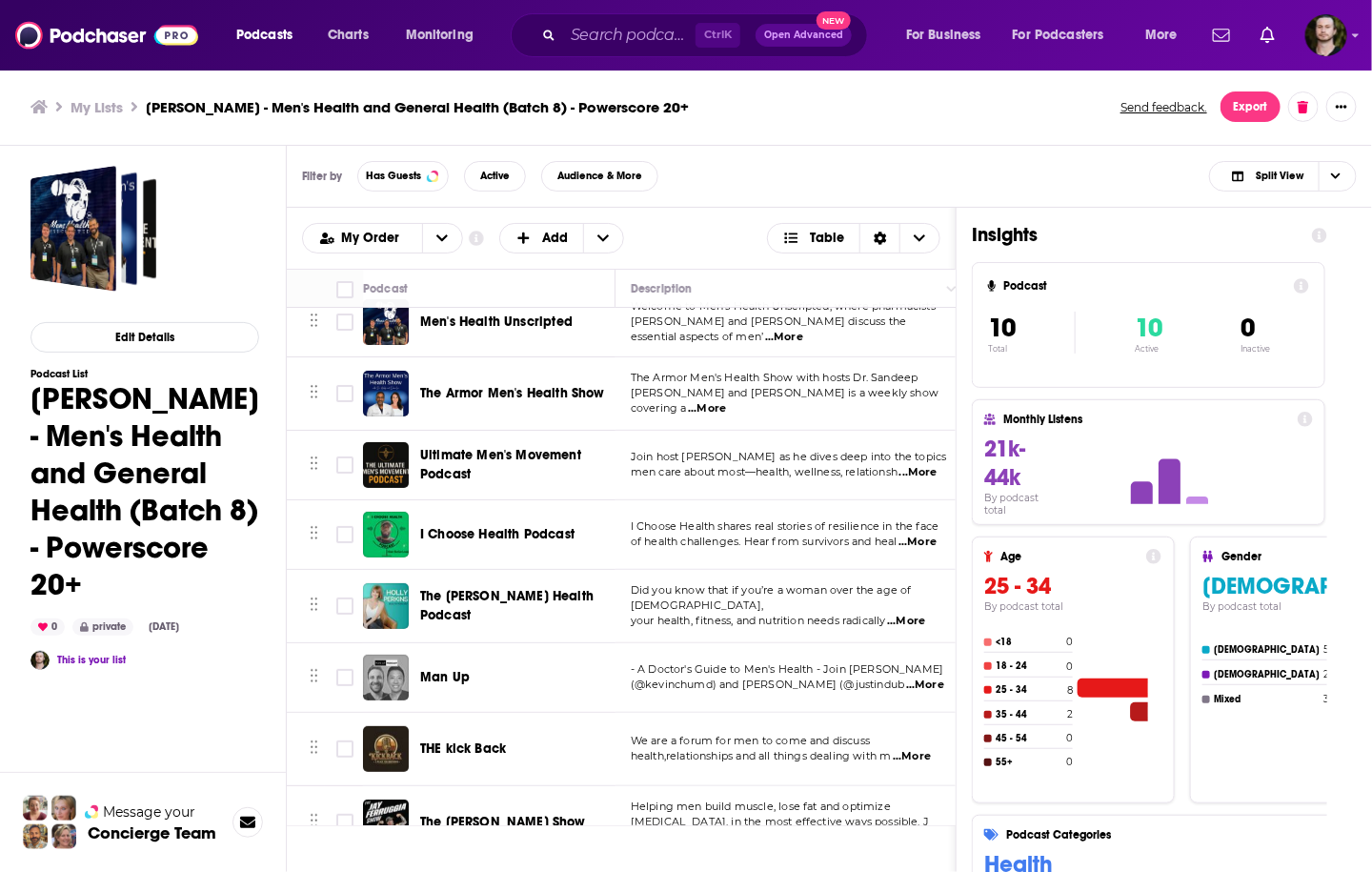
scroll to position [0, 0]
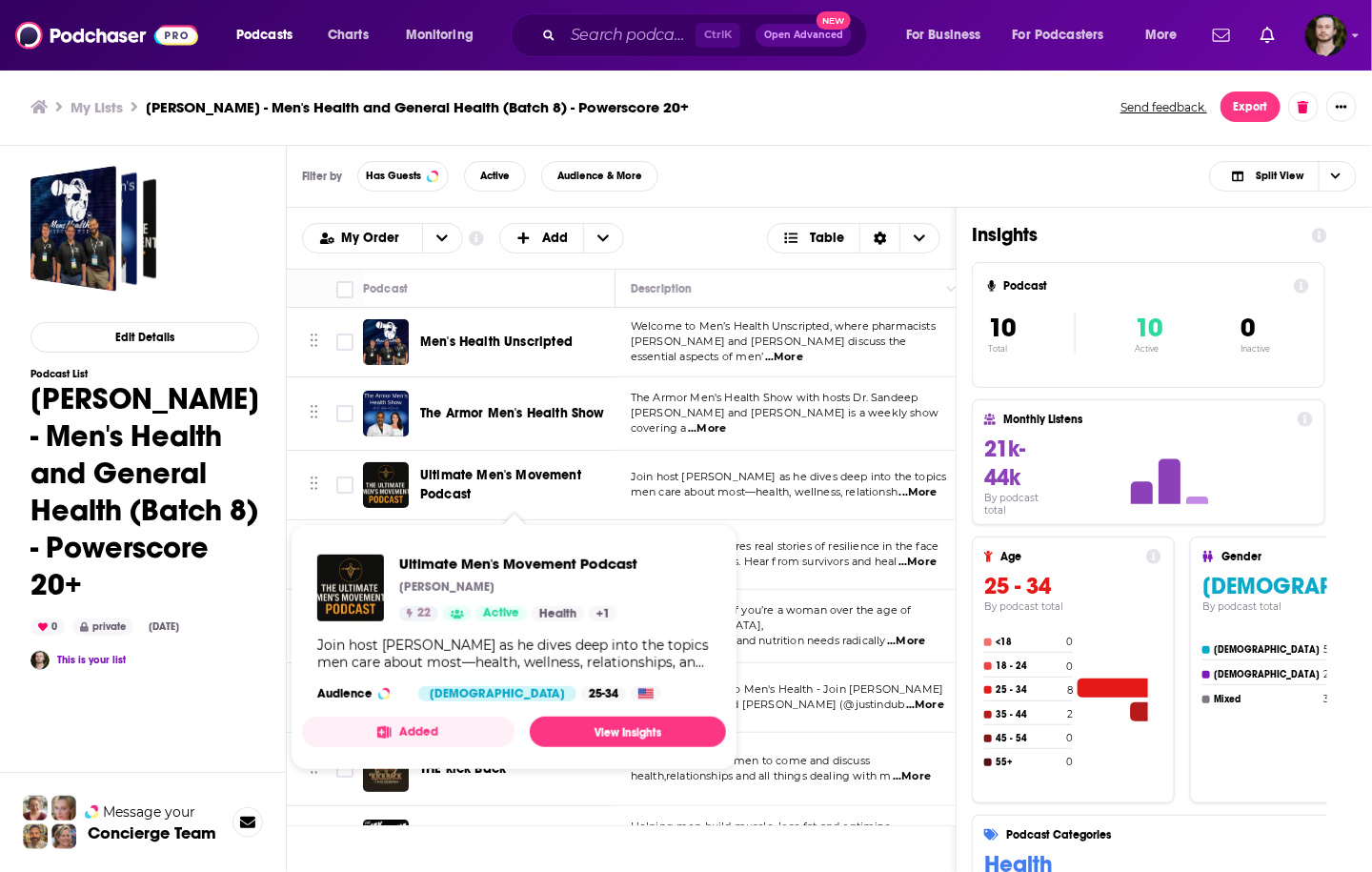
click at [448, 734] on button "Added" at bounding box center [408, 731] width 213 height 30
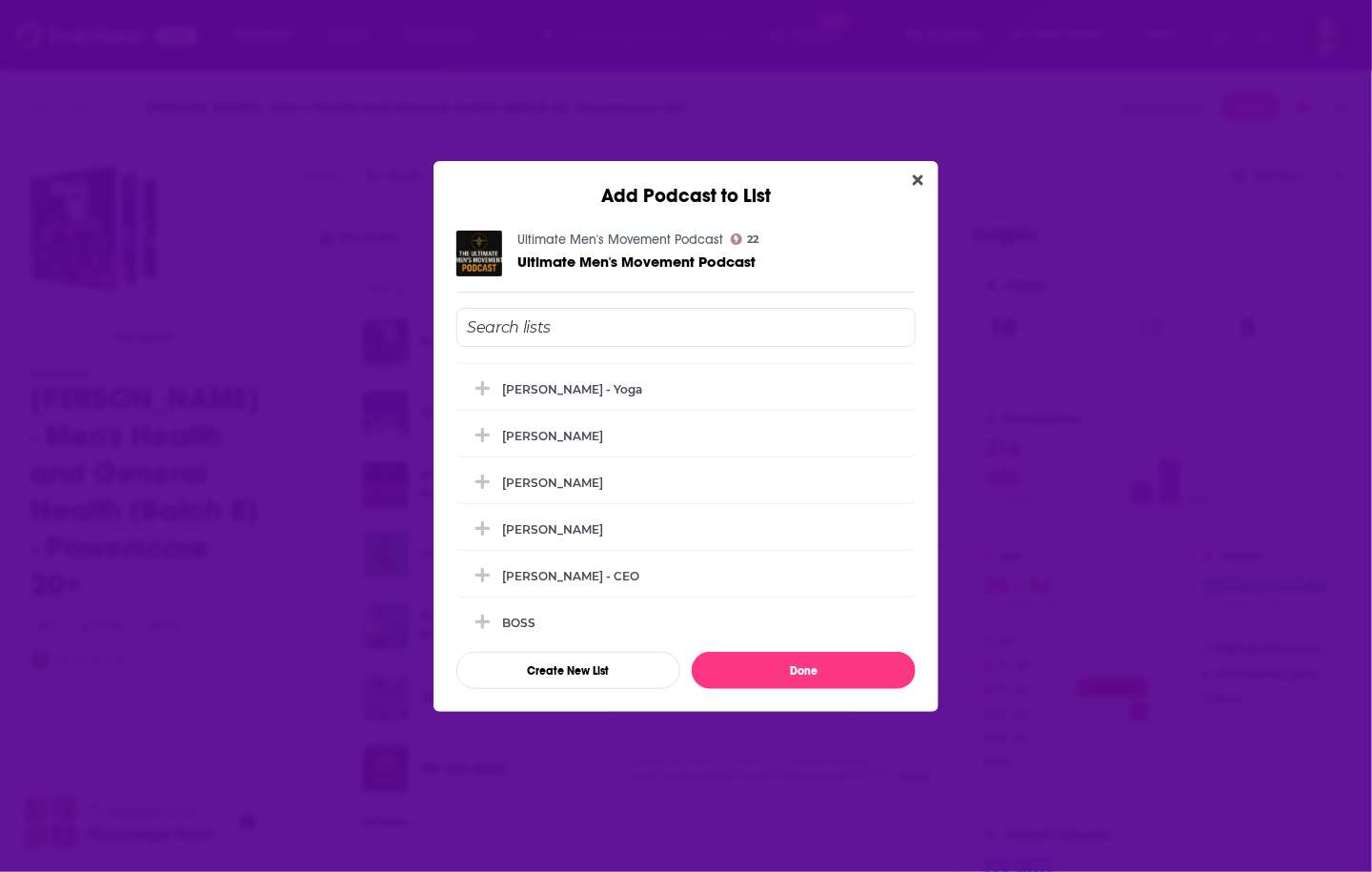
scroll to position [3559, 0]
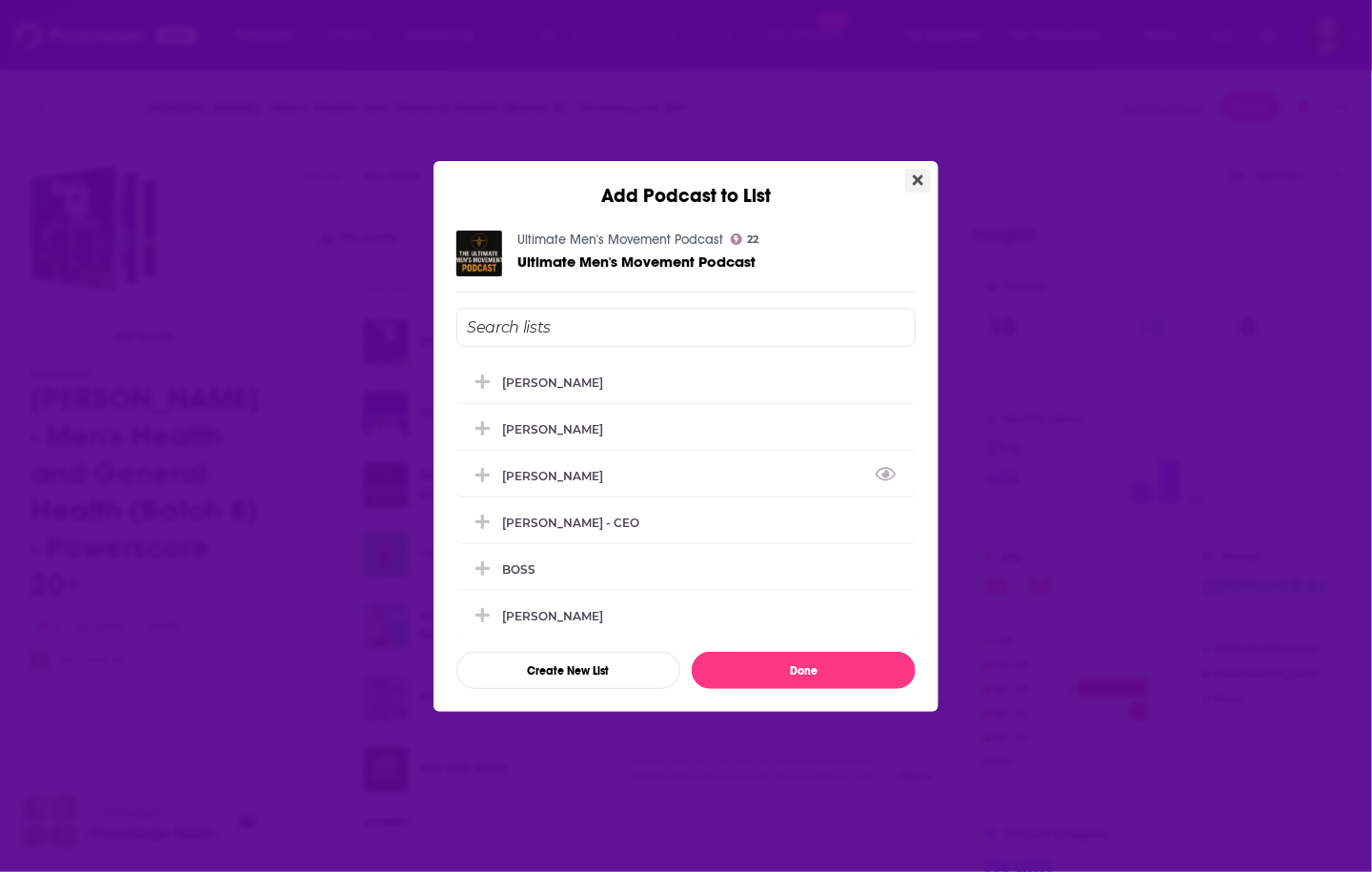
click at [922, 181] on icon "Close" at bounding box center [918, 180] width 11 height 16
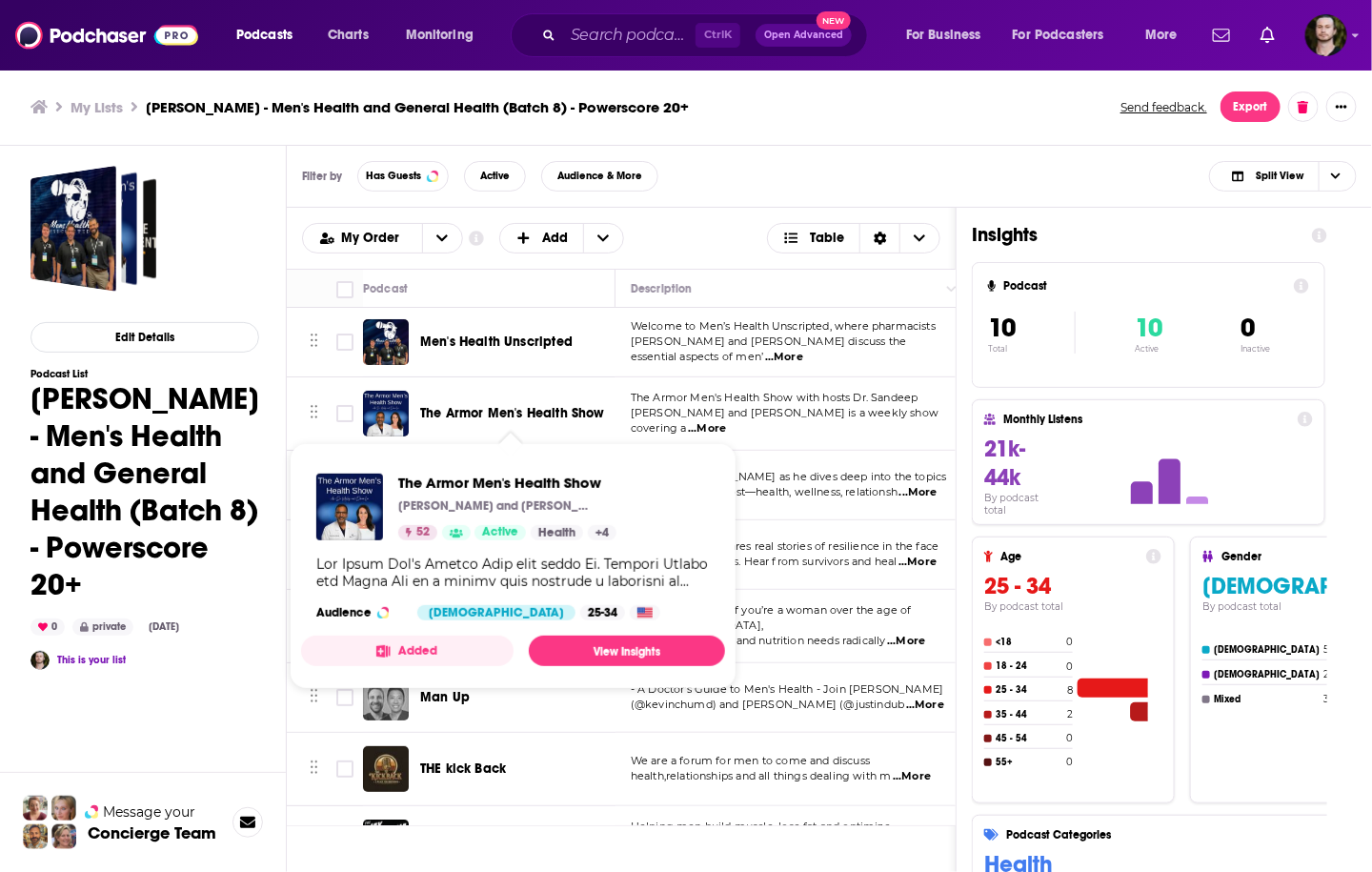
click at [463, 644] on button "Added" at bounding box center [407, 650] width 213 height 30
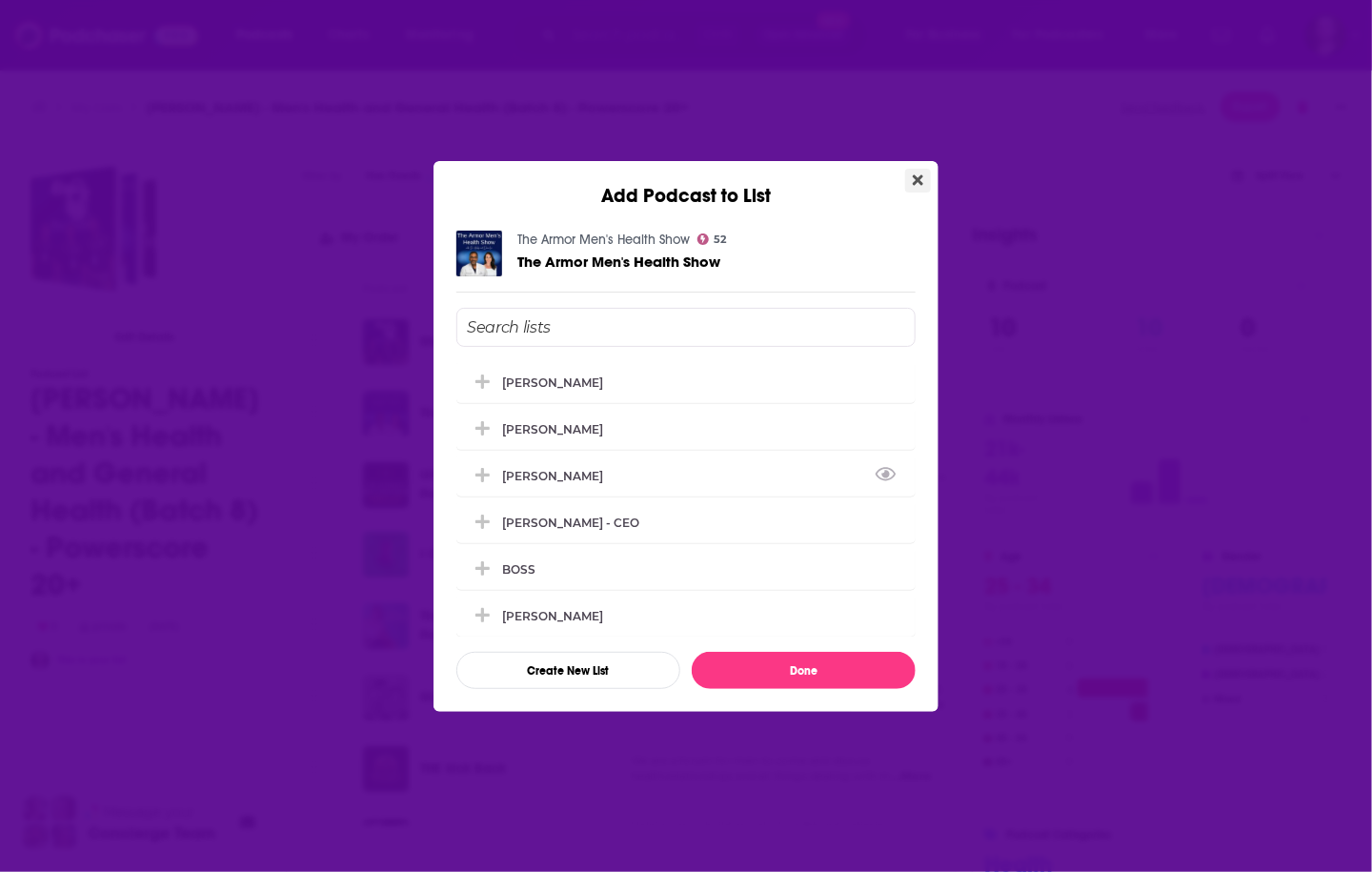
click at [925, 186] on button "Close" at bounding box center [918, 180] width 25 height 23
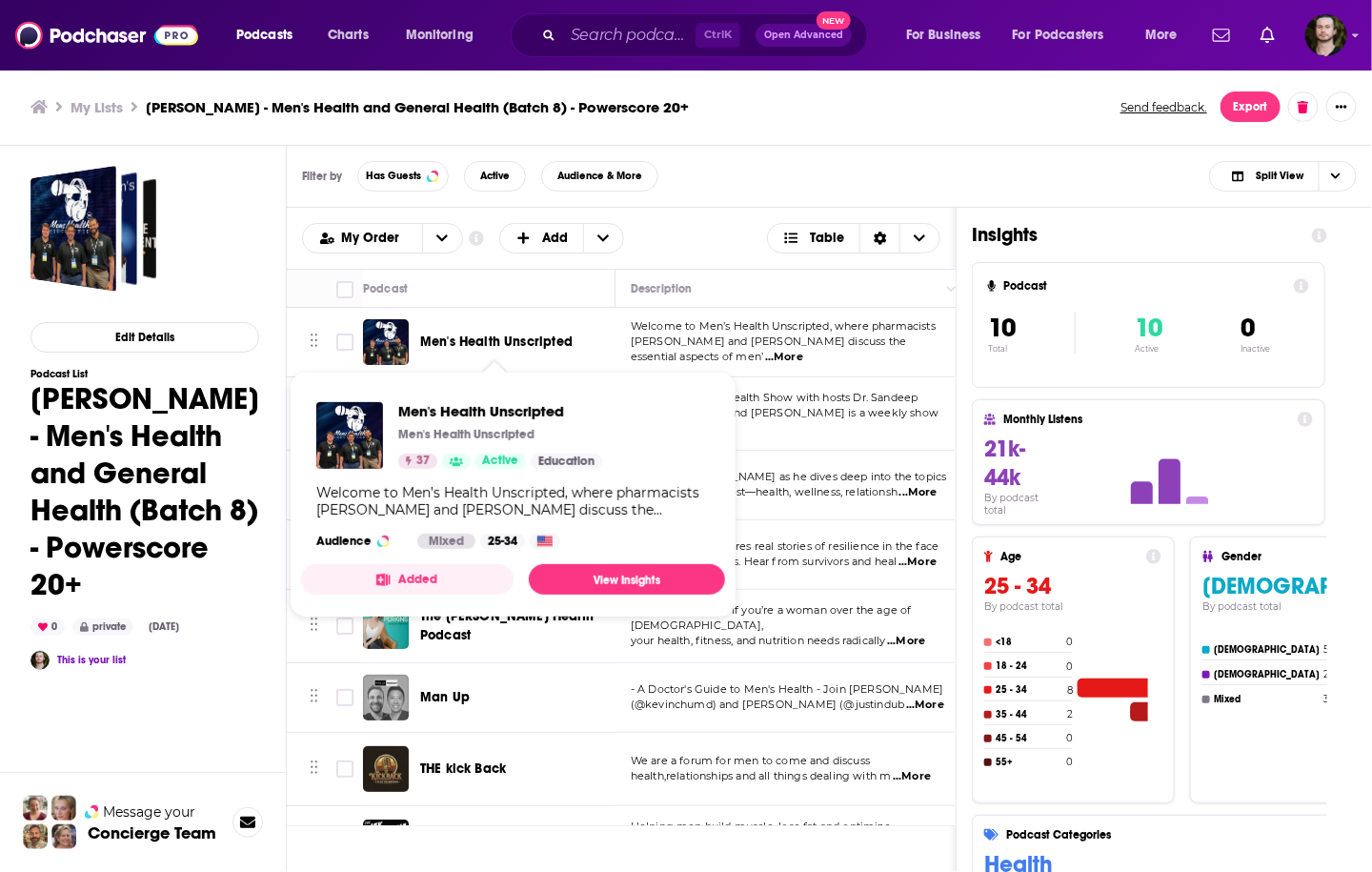
click at [429, 577] on button "Added" at bounding box center [407, 578] width 213 height 30
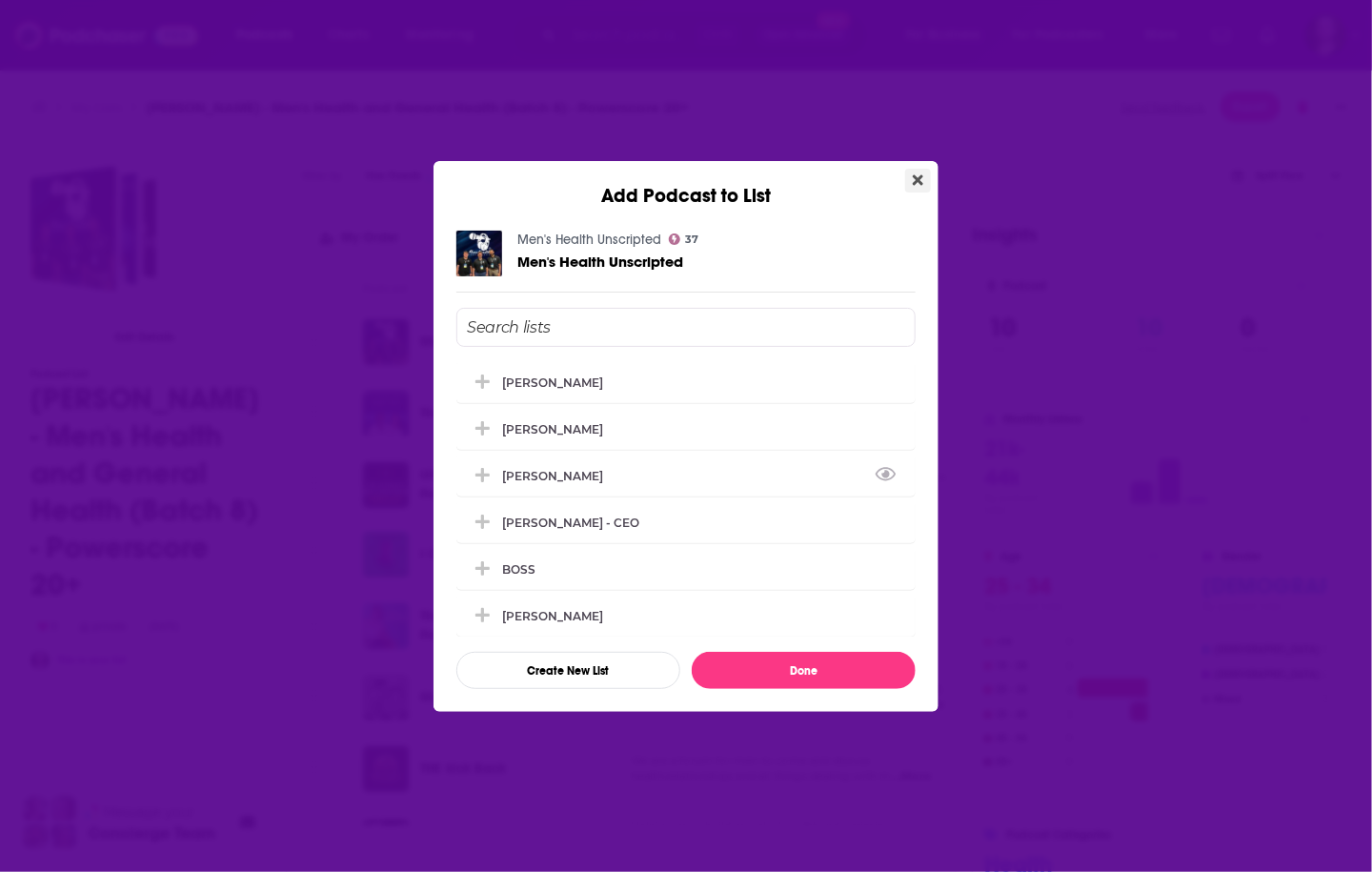
click at [919, 178] on icon "Close" at bounding box center [918, 179] width 11 height 11
